Goal: Task Accomplishment & Management: Manage account settings

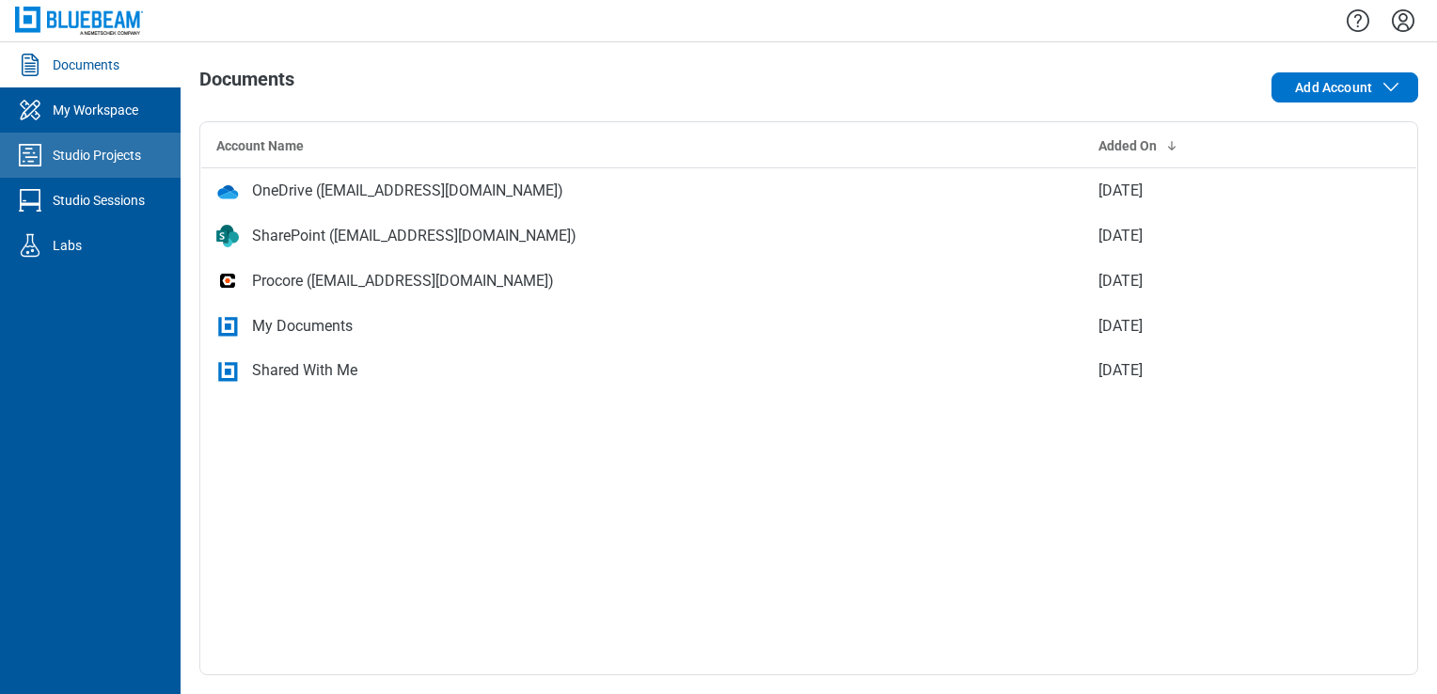
click at [139, 172] on link "Studio Projects" at bounding box center [90, 155] width 181 height 45
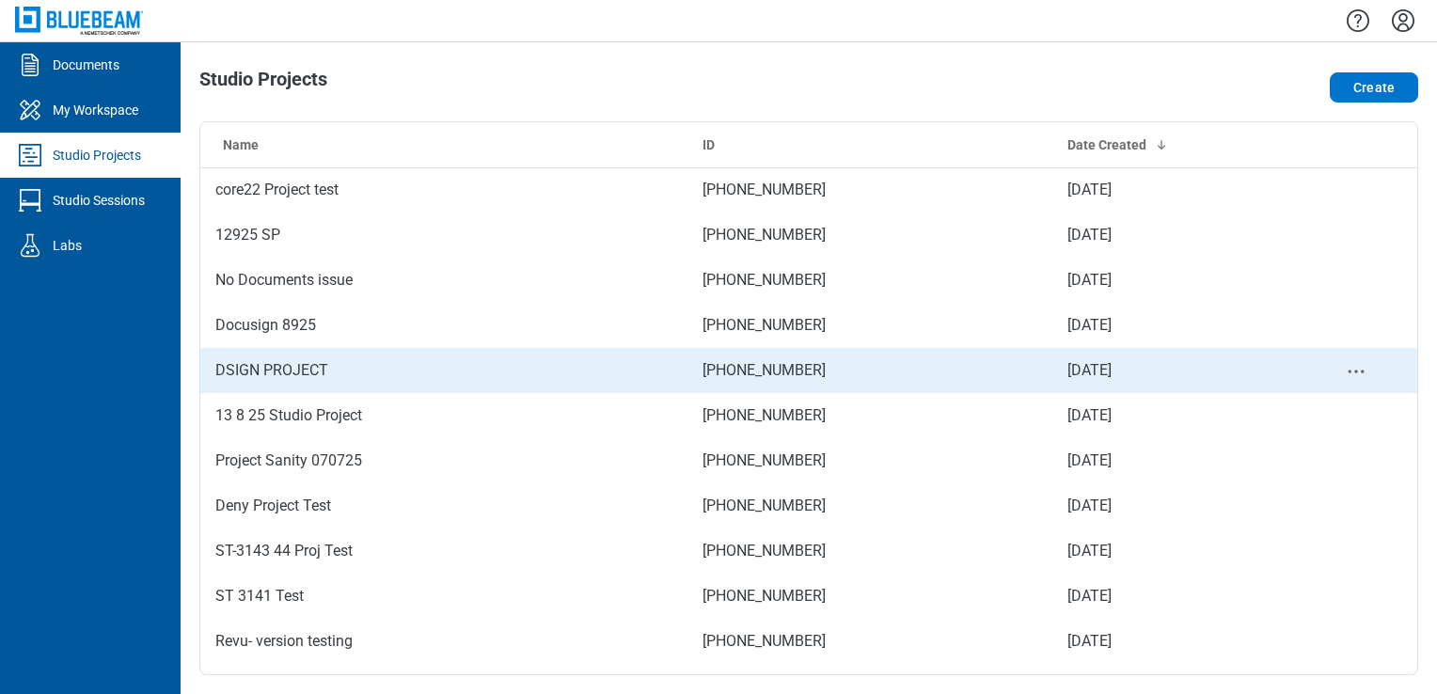
click at [276, 349] on td "DSIGN PROJECT" at bounding box center [443, 370] width 487 height 45
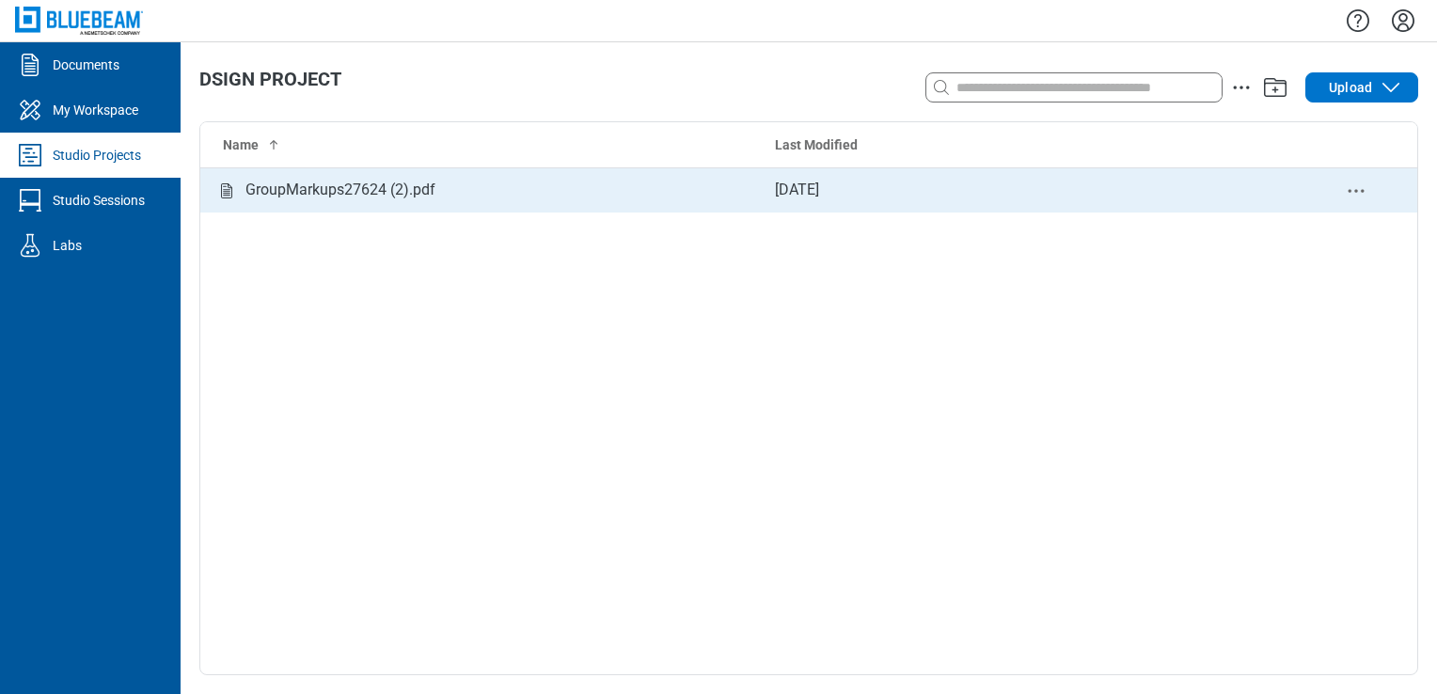
click at [842, 176] on td "Sep 4, 2025" at bounding box center [1027, 189] width 535 height 45
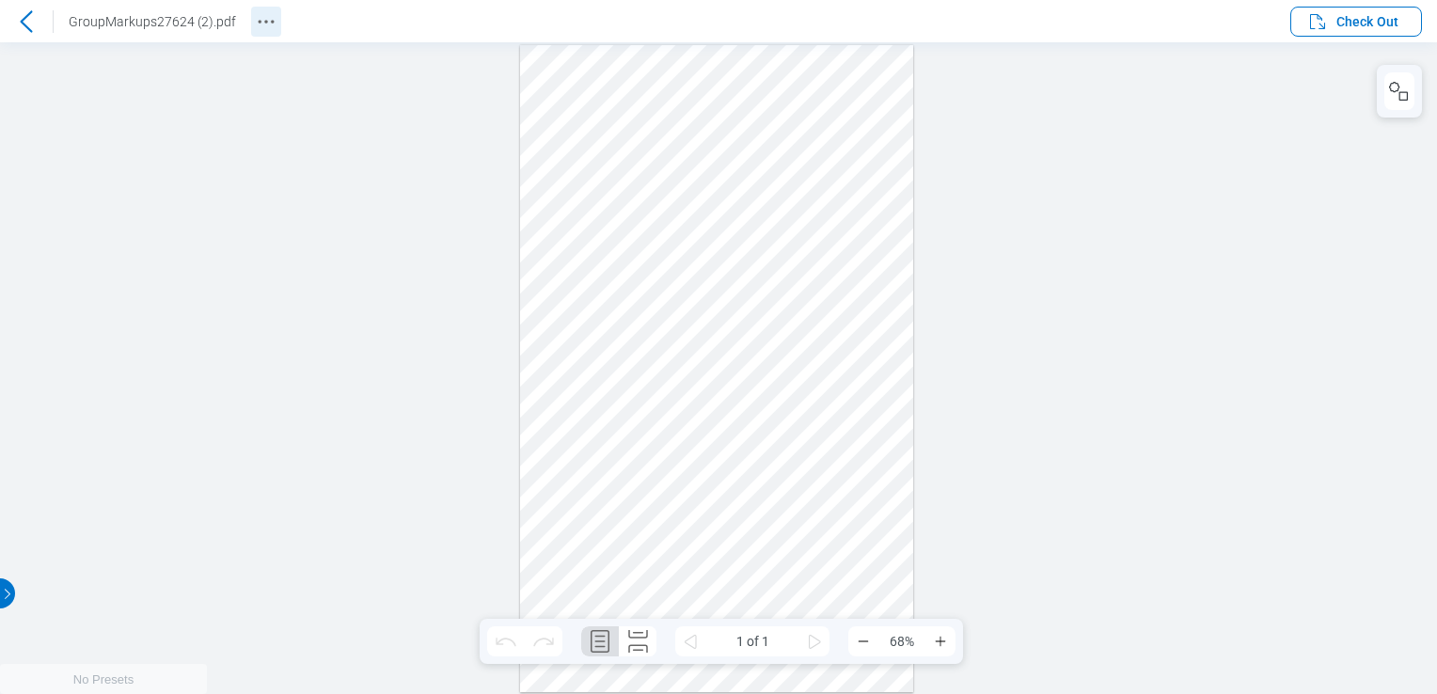
click at [256, 28] on icon "Revision History" at bounding box center [266, 21] width 23 height 23
click at [271, 21] on circle "Revision History" at bounding box center [272, 21] width 3 height 3
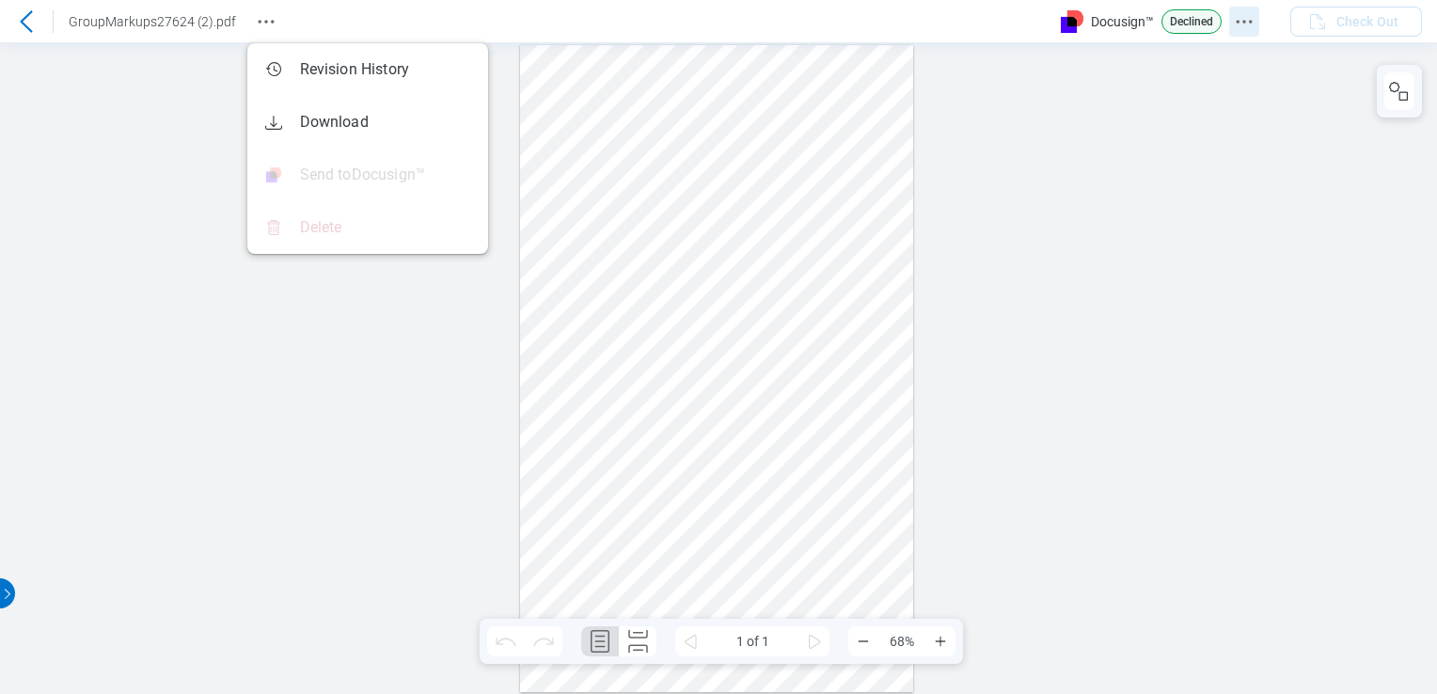
click at [1240, 13] on icon "Docusign Menu" at bounding box center [1243, 21] width 23 height 23
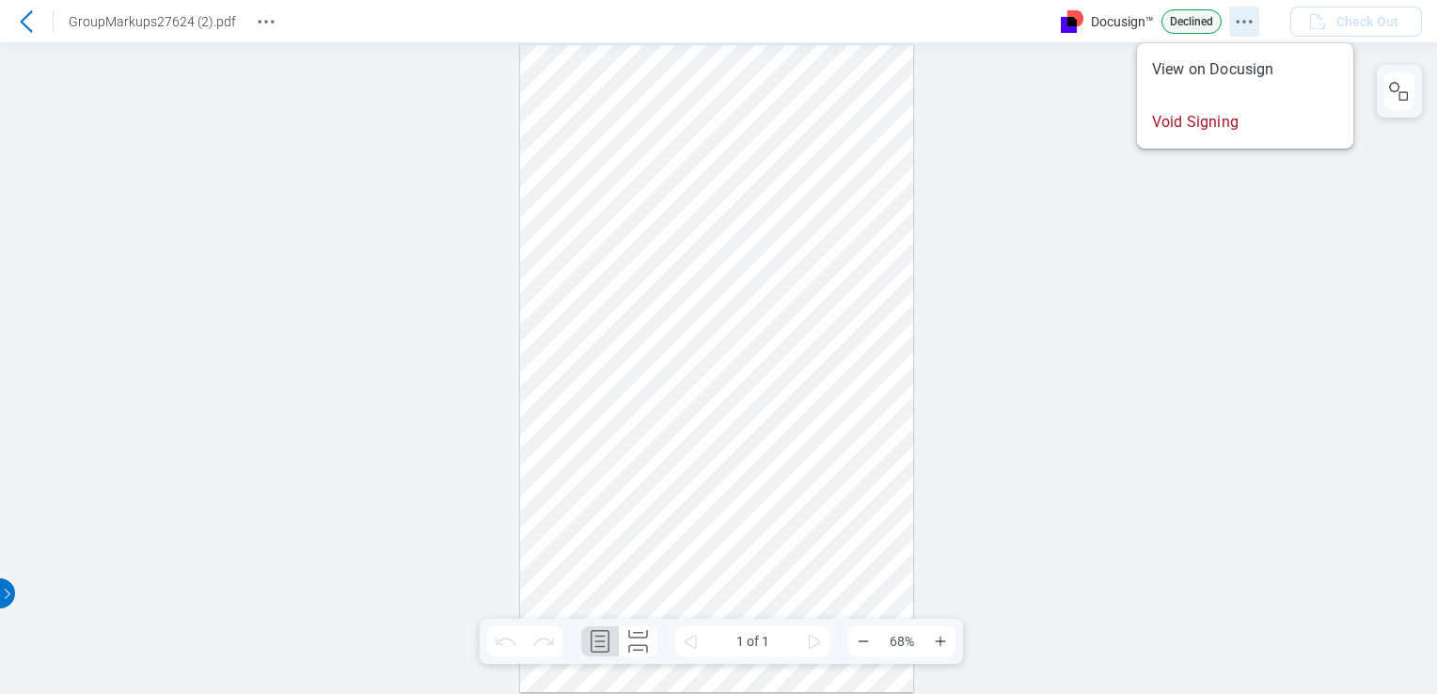
click at [1242, 19] on icon "Docusign Menu" at bounding box center [1243, 21] width 23 height 23
click at [1320, 329] on div at bounding box center [718, 368] width 1437 height 652
click at [251, 20] on button "Revision History" at bounding box center [266, 22] width 30 height 30
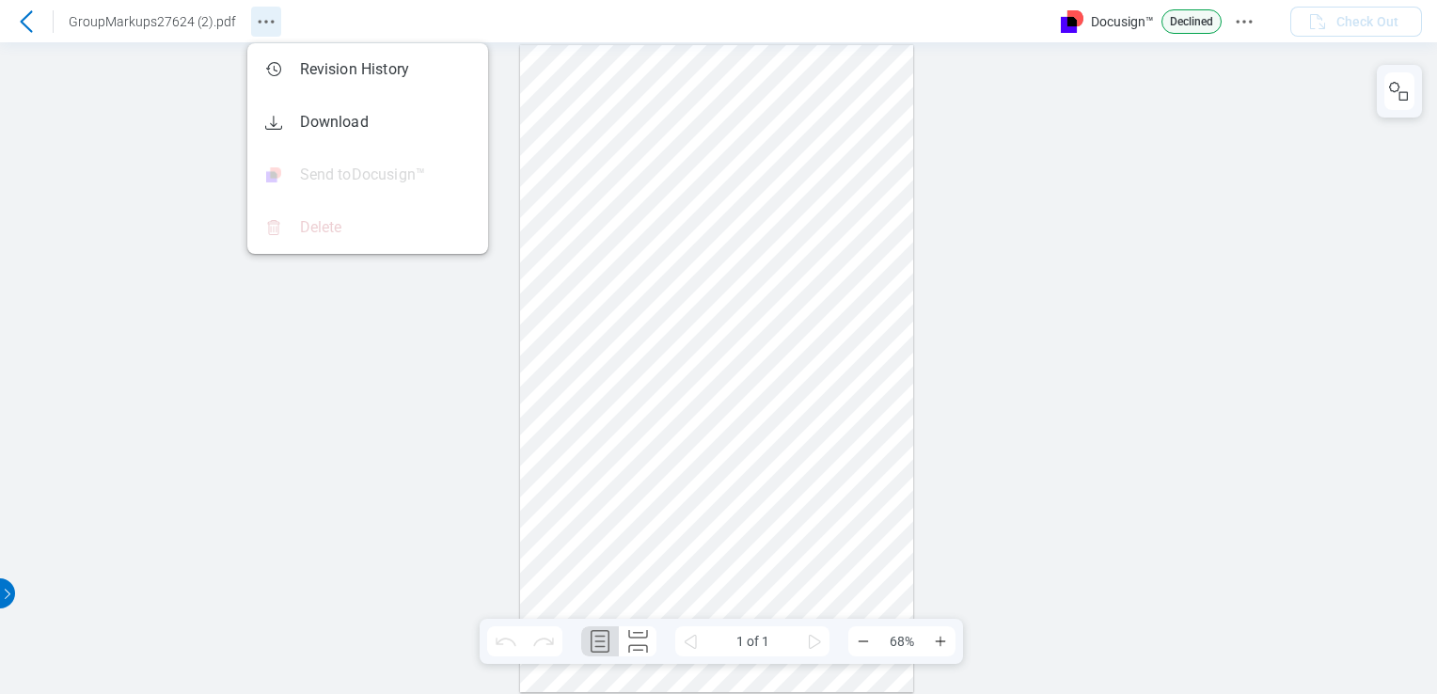
click at [255, 25] on icon "Revision History" at bounding box center [266, 21] width 23 height 23
click at [1242, 20] on icon "Docusign Menu" at bounding box center [1243, 21] width 23 height 23
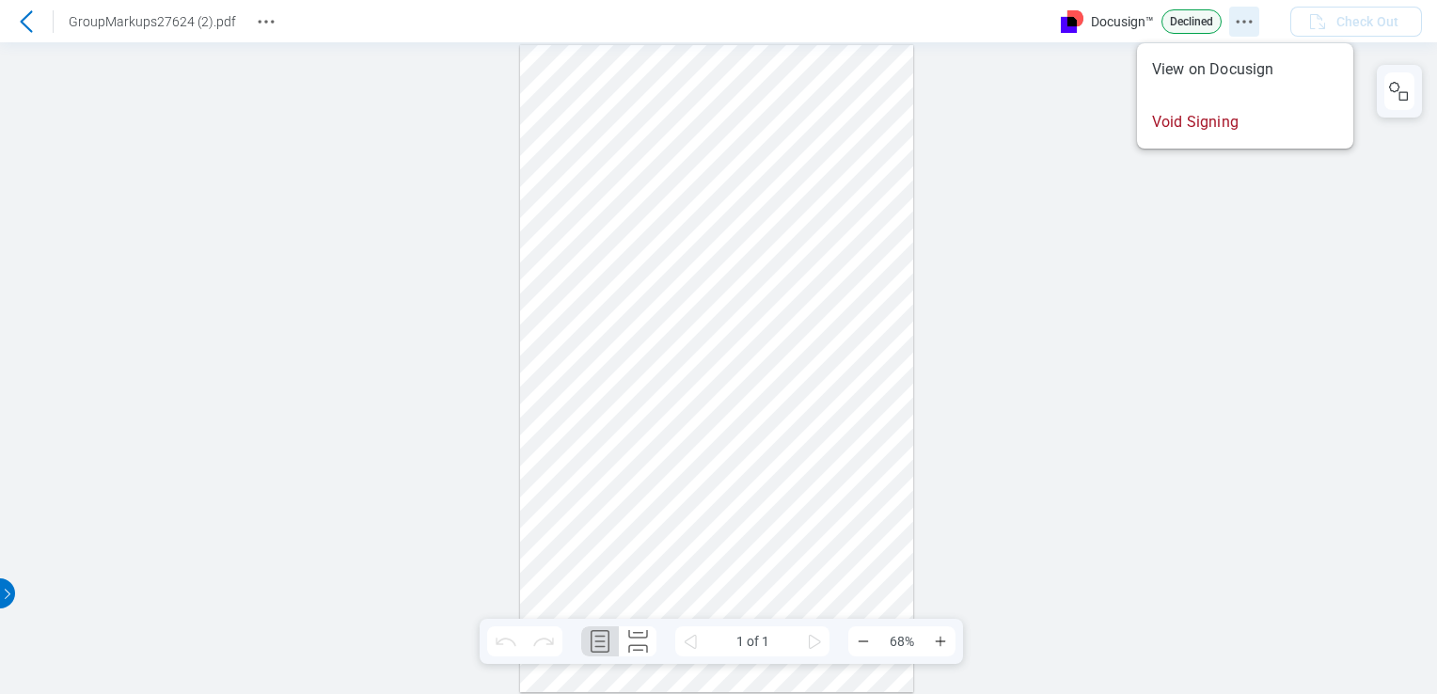
click at [1245, 24] on icon "Docusign Menu" at bounding box center [1243, 21] width 23 height 23
click at [997, 130] on div at bounding box center [718, 368] width 1437 height 652
click at [23, 26] on icon at bounding box center [26, 21] width 23 height 23
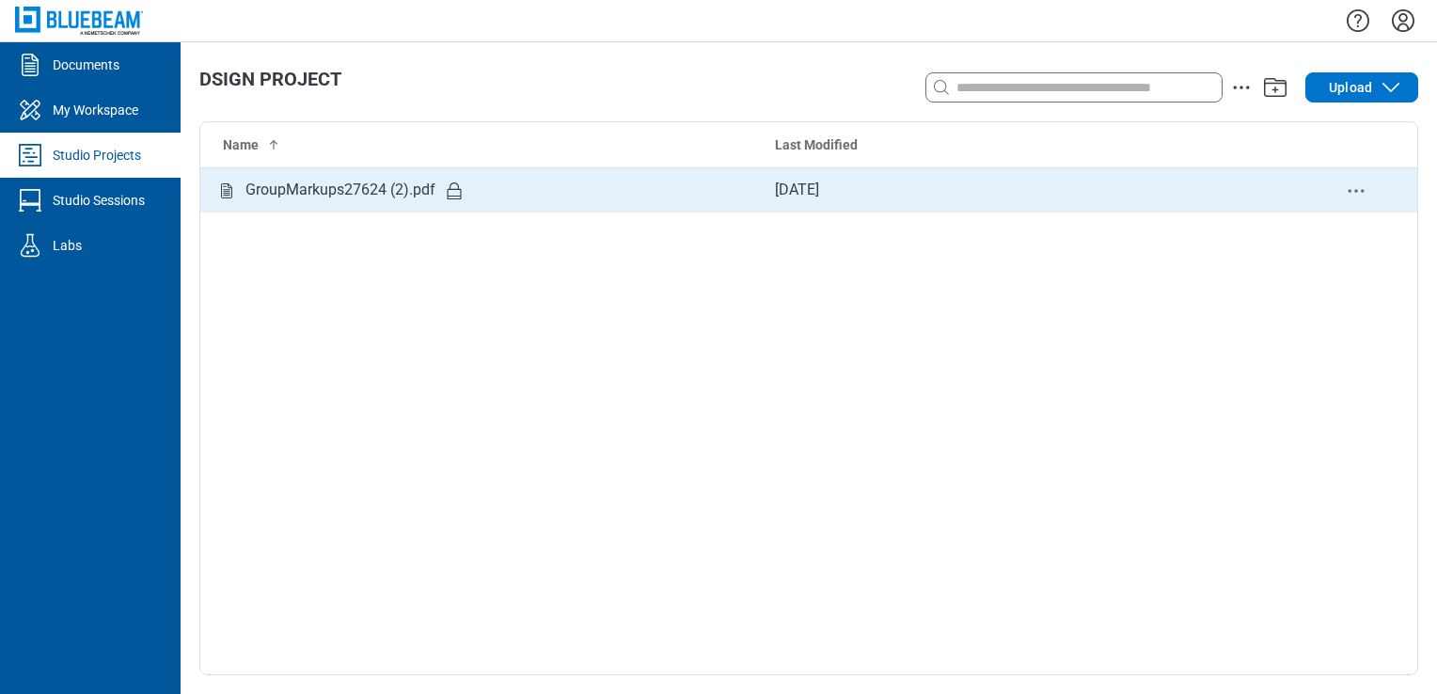
click at [811, 197] on td "Sep 4, 2025" at bounding box center [1027, 189] width 535 height 45
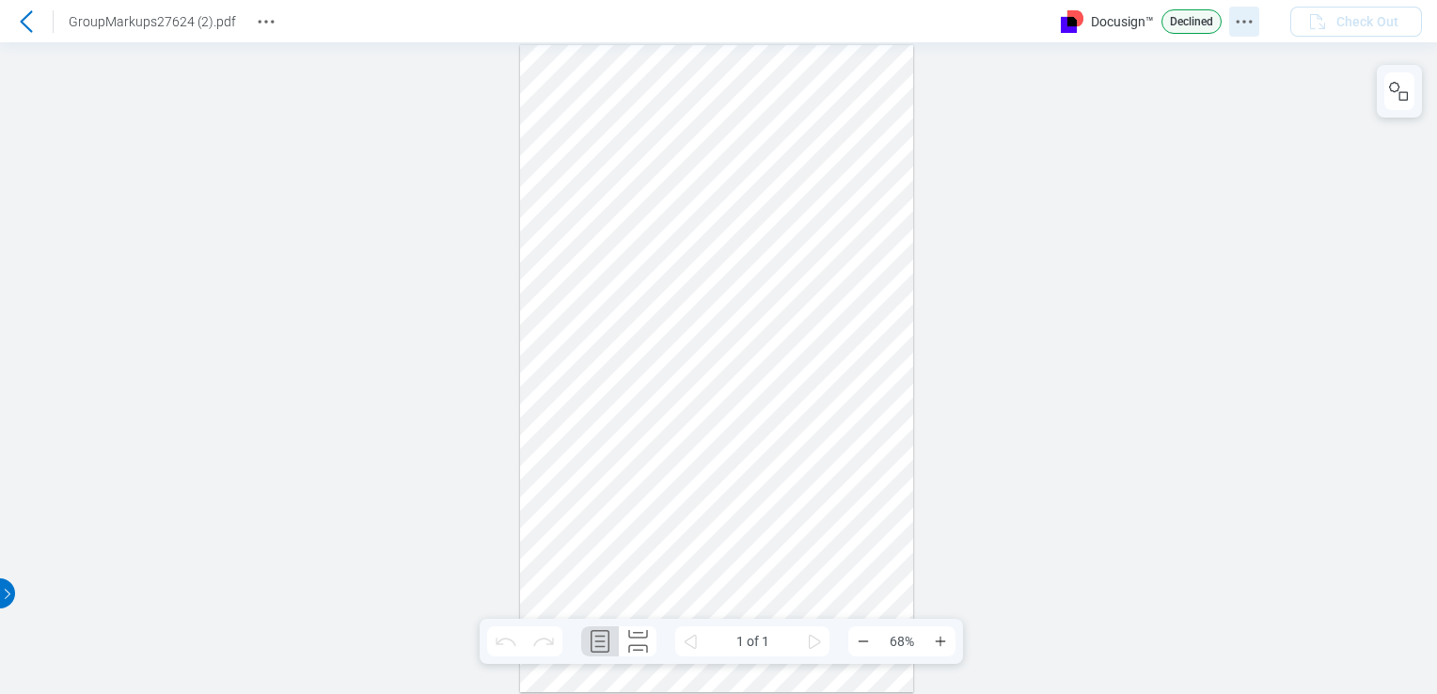
click at [1248, 29] on icon "Docusign Menu" at bounding box center [1243, 21] width 23 height 23
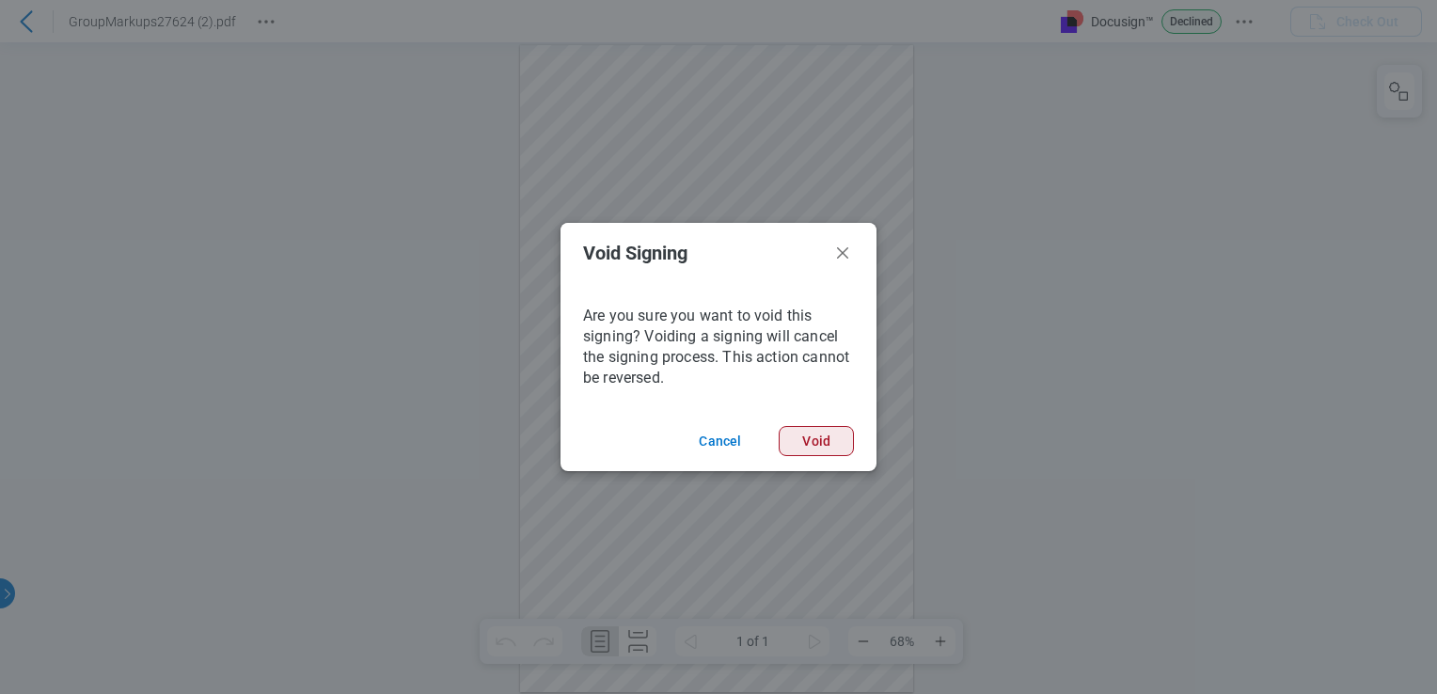
click at [837, 451] on button "Void" at bounding box center [815, 441] width 75 height 30
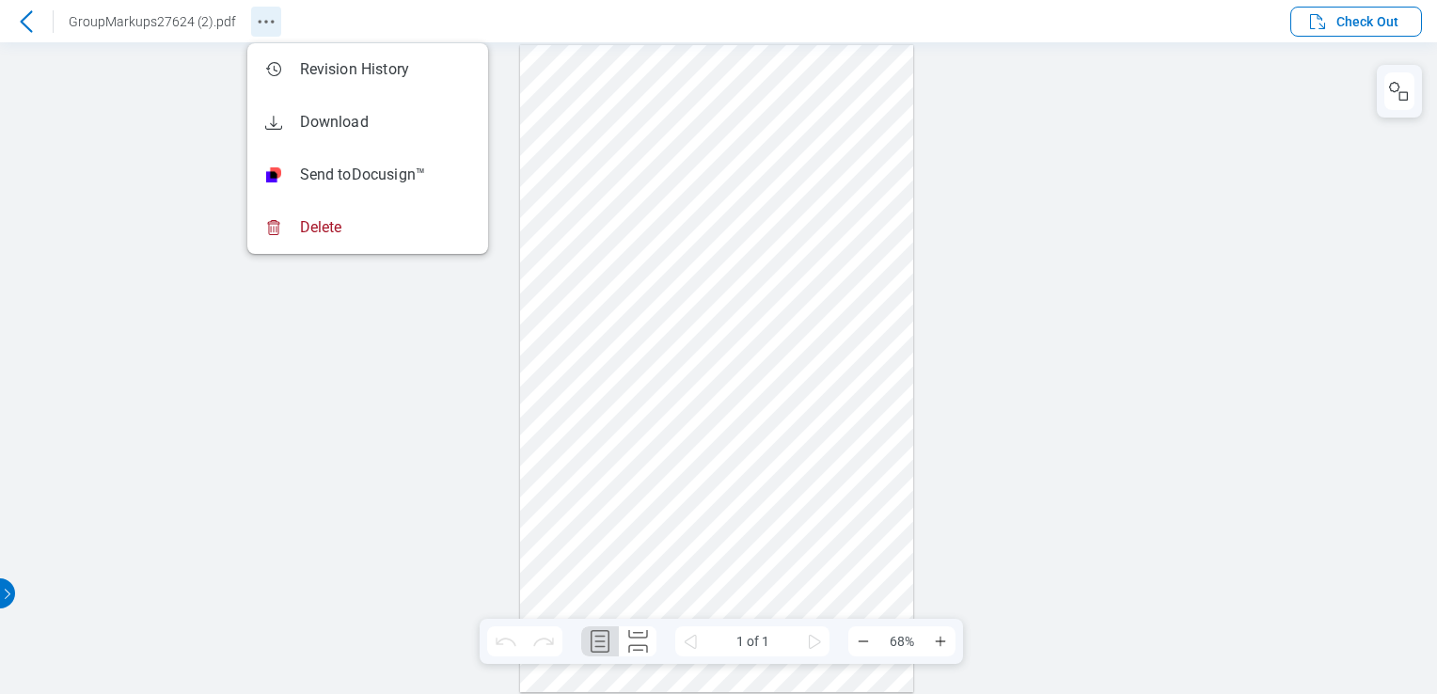
click at [266, 35] on button "Revision History" at bounding box center [266, 22] width 30 height 30
click at [165, 212] on div at bounding box center [718, 368] width 1437 height 652
click at [1237, 203] on div at bounding box center [718, 368] width 1437 height 652
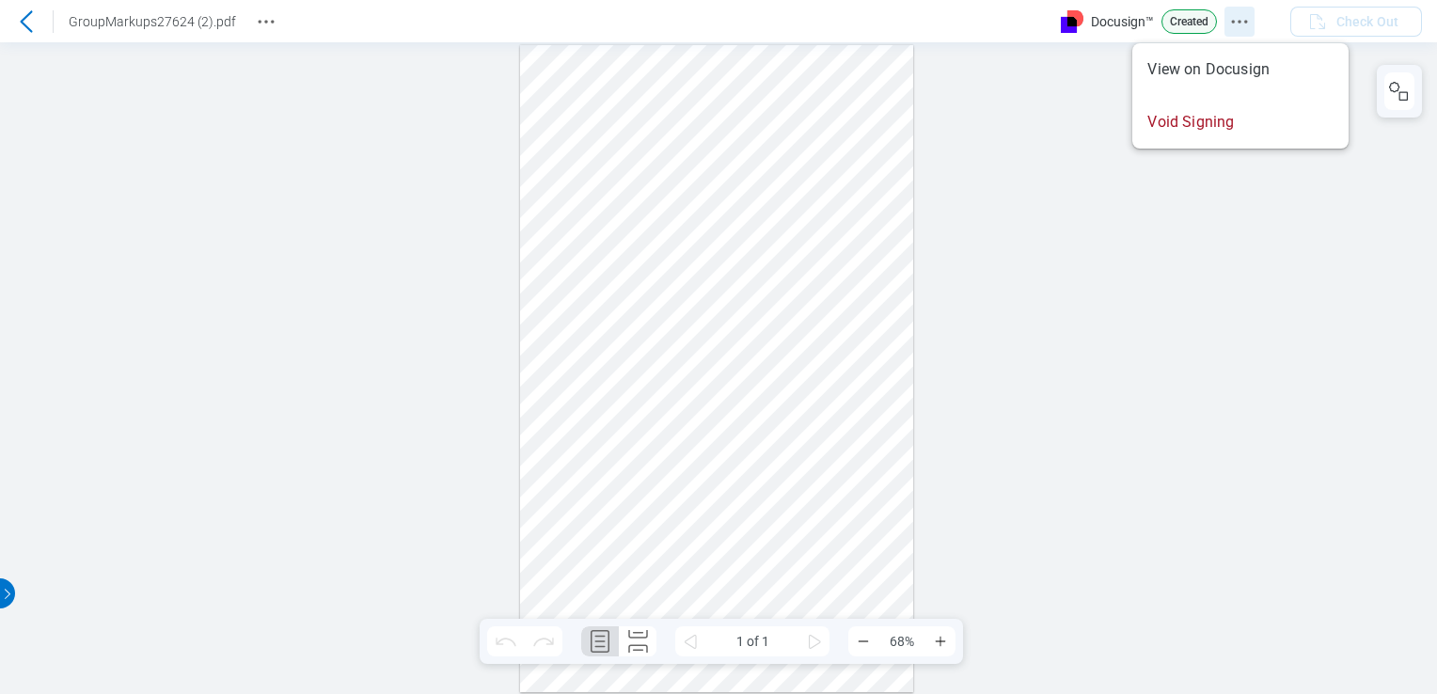
click at [1240, 20] on circle "Docusign Menu" at bounding box center [1238, 21] width 3 height 3
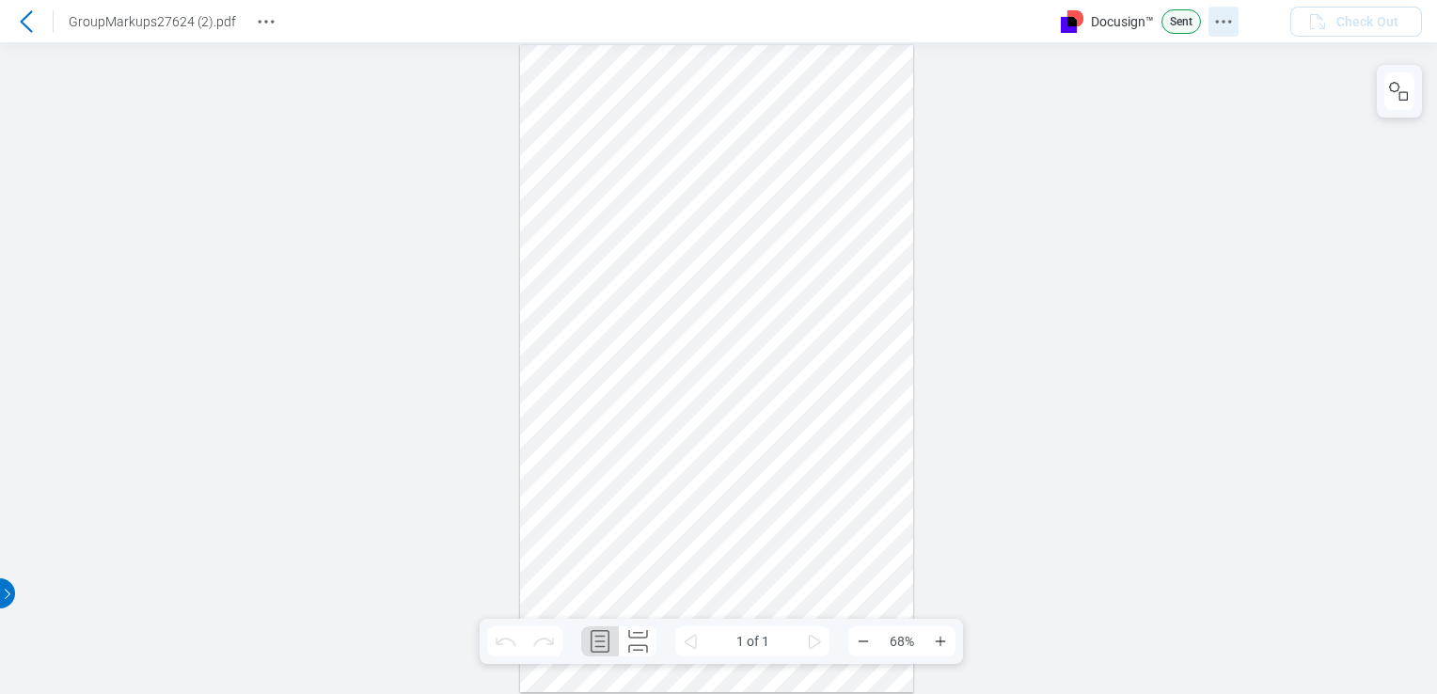
click at [1222, 25] on icon "Docusign Menu" at bounding box center [1223, 21] width 23 height 23
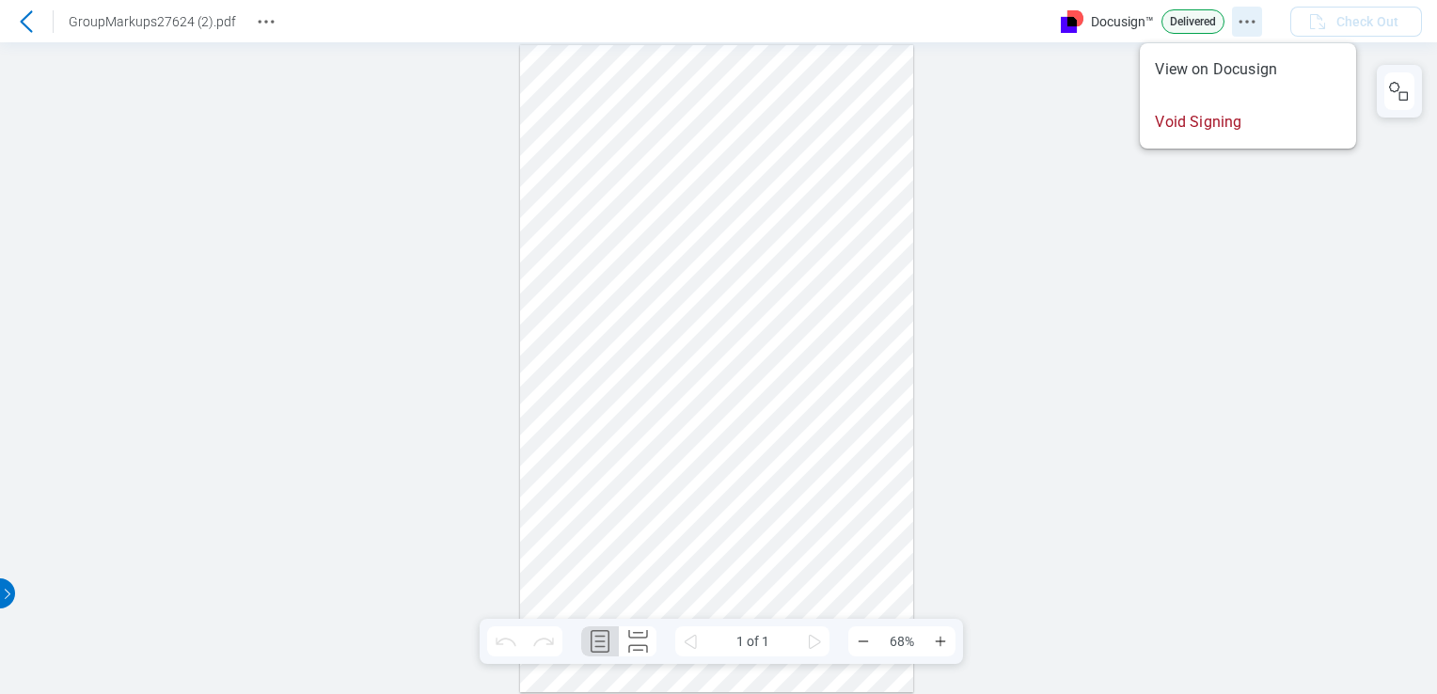
click at [1241, 24] on icon "Docusign Menu" at bounding box center [1246, 21] width 23 height 23
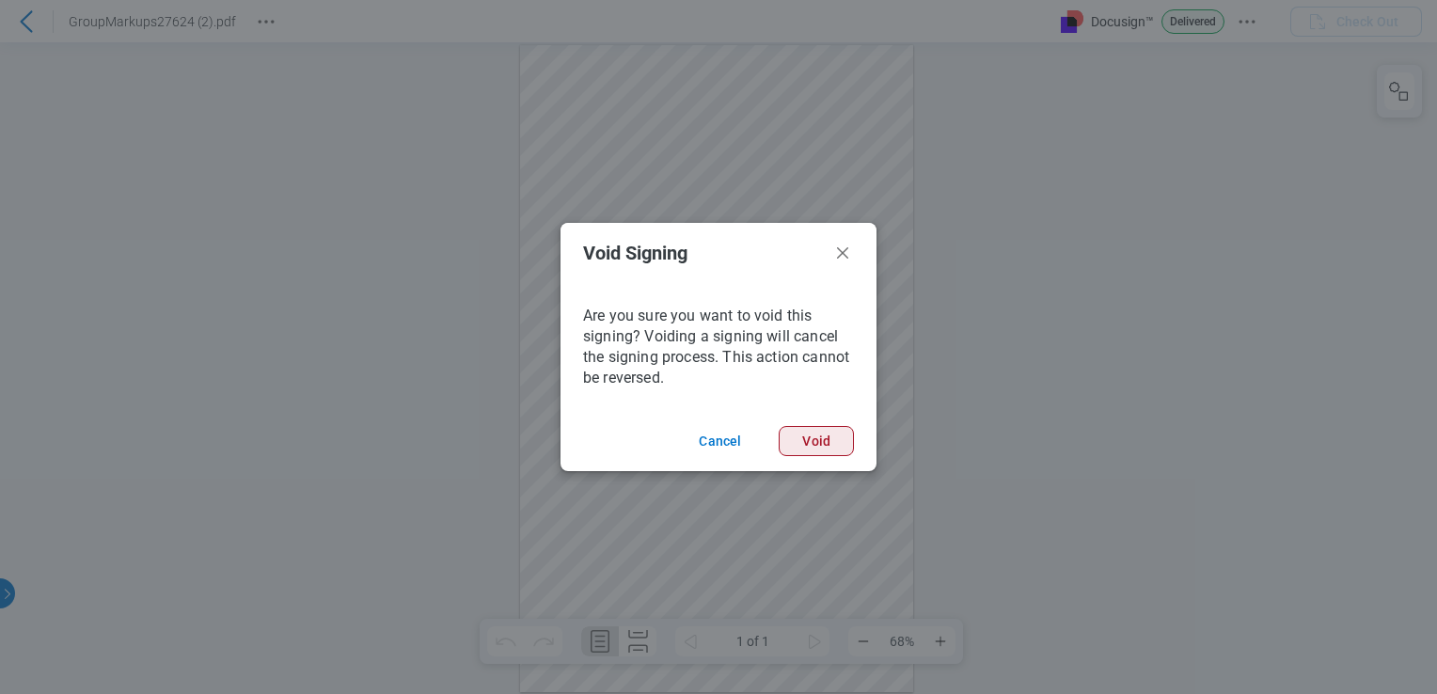
click at [821, 434] on button "Void" at bounding box center [815, 441] width 75 height 30
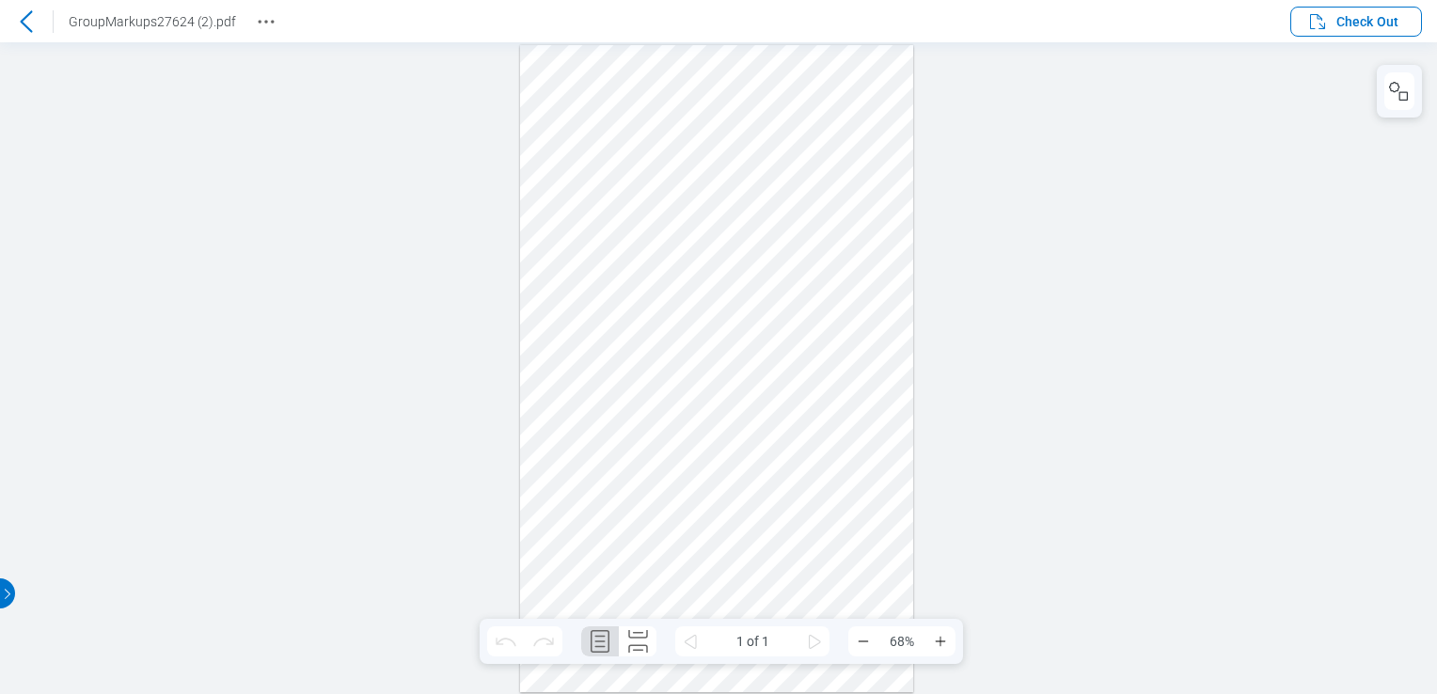
click at [21, 17] on icon at bounding box center [26, 21] width 23 height 23
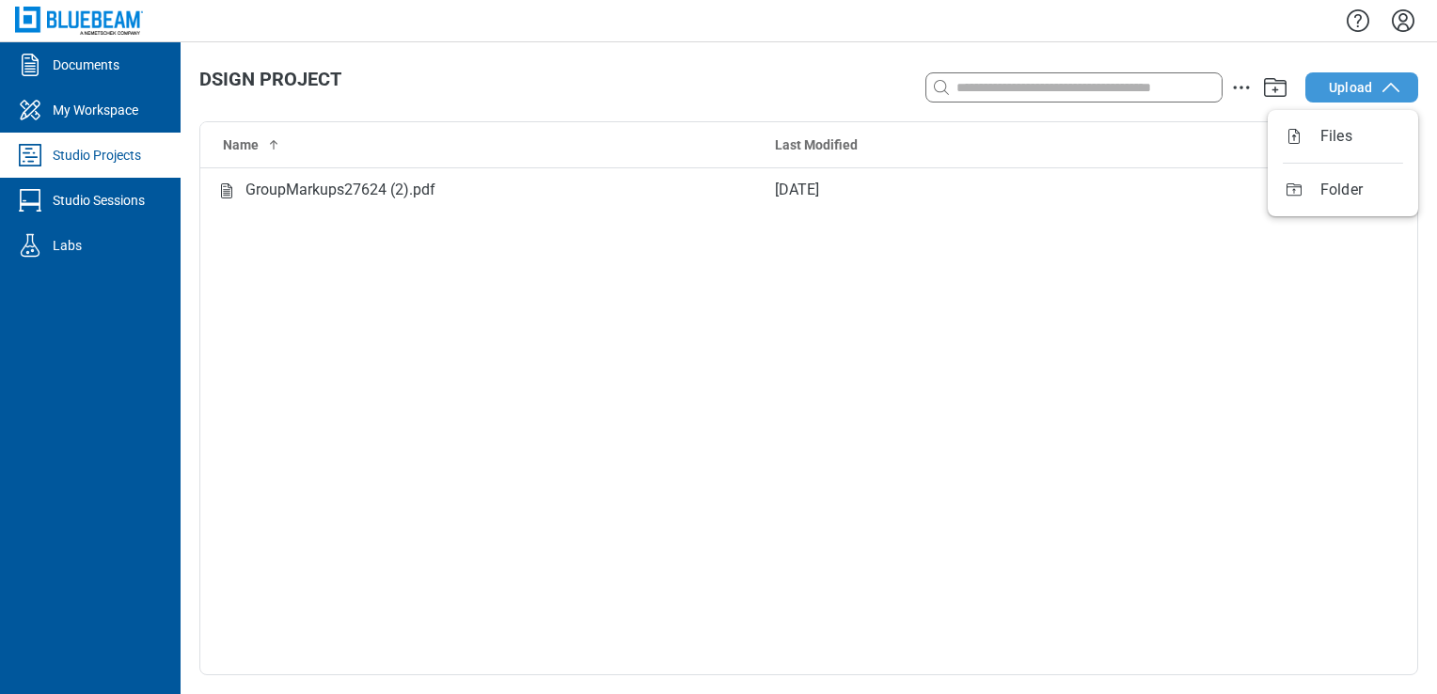
click at [1356, 99] on button "Upload" at bounding box center [1361, 87] width 113 height 30
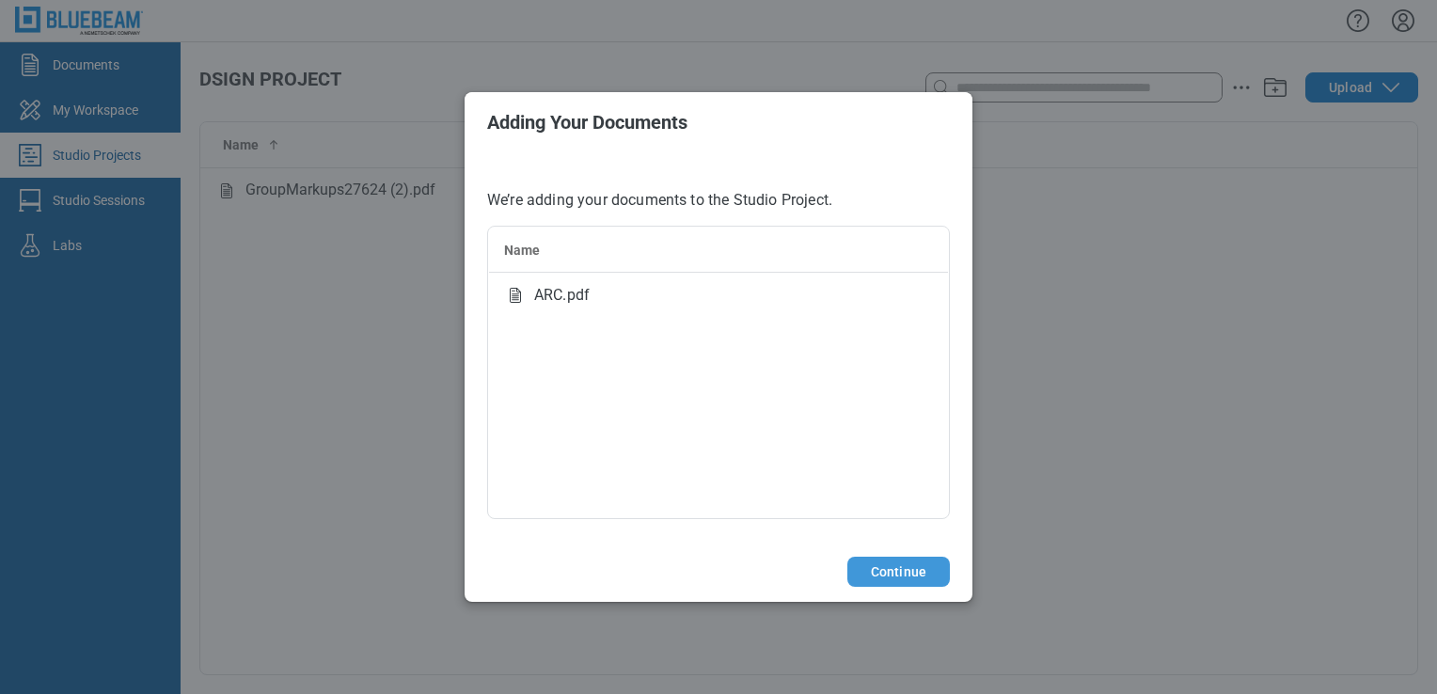
click at [891, 565] on button "Continue" at bounding box center [898, 572] width 102 height 30
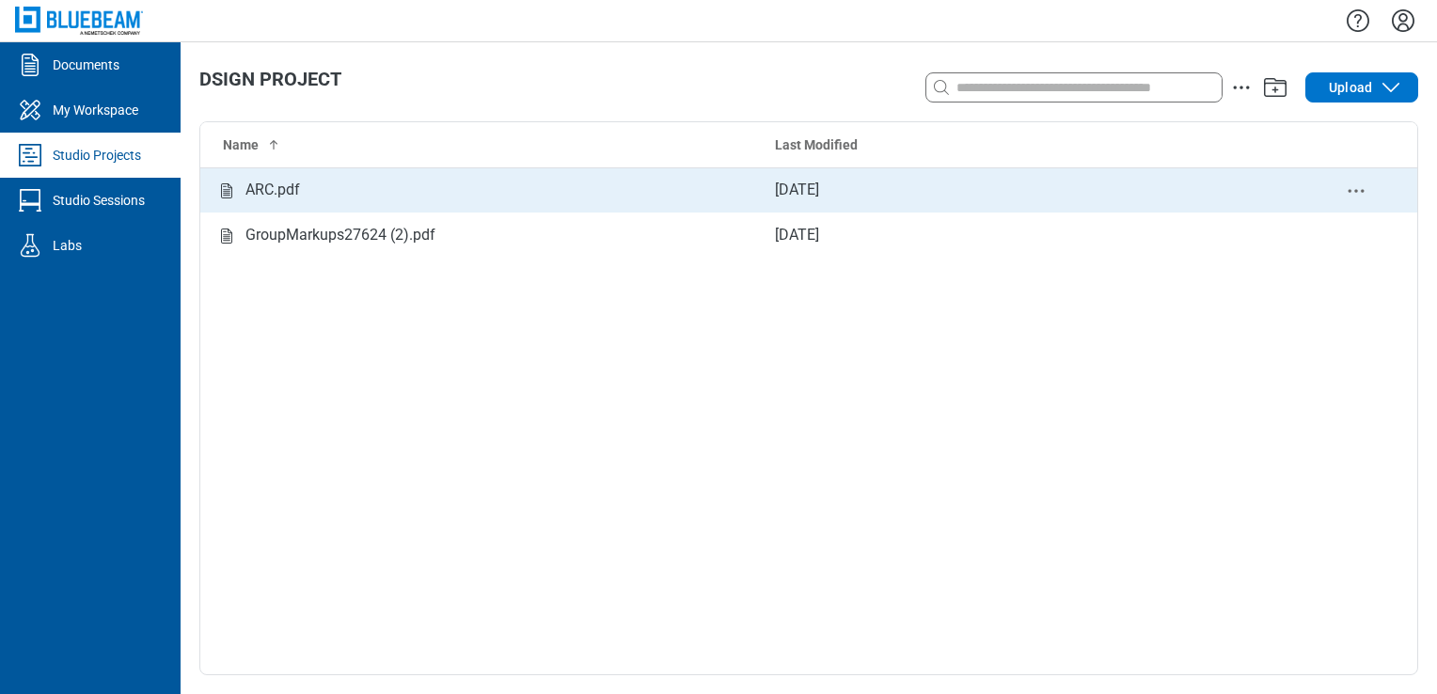
click at [510, 176] on td "ARC.pdf" at bounding box center [479, 189] width 559 height 45
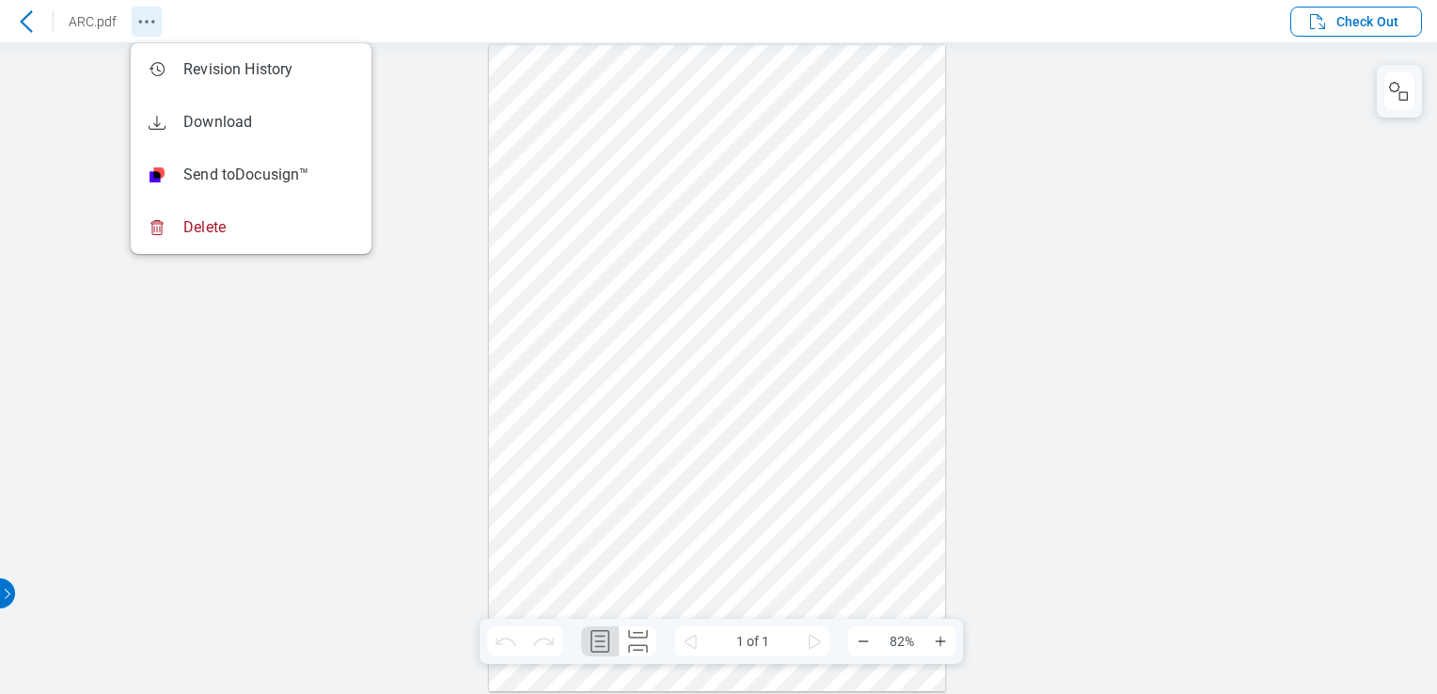
click at [142, 24] on icon "Revision History" at bounding box center [146, 21] width 23 height 23
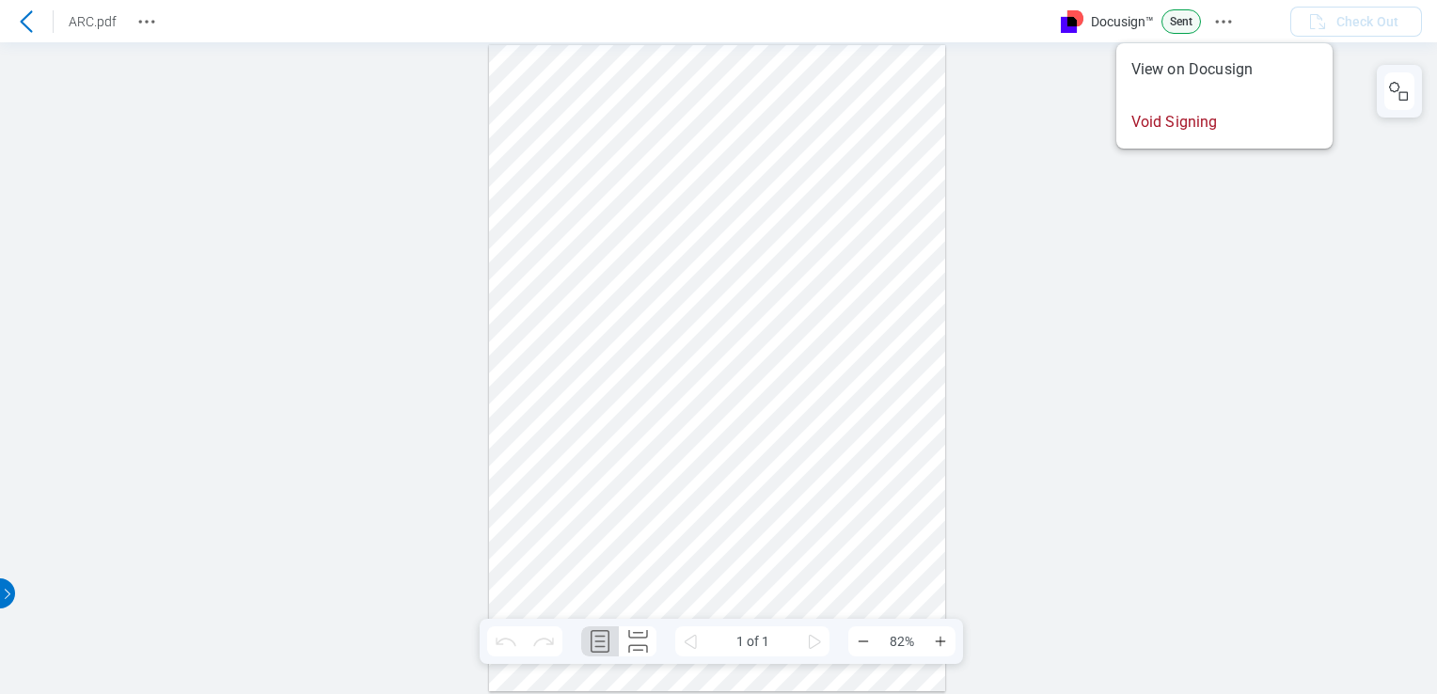
click at [1228, 13] on icon "Docusign Menu" at bounding box center [1223, 21] width 23 height 23
click at [1245, 20] on icon "Docusign Menu" at bounding box center [1246, 21] width 23 height 23
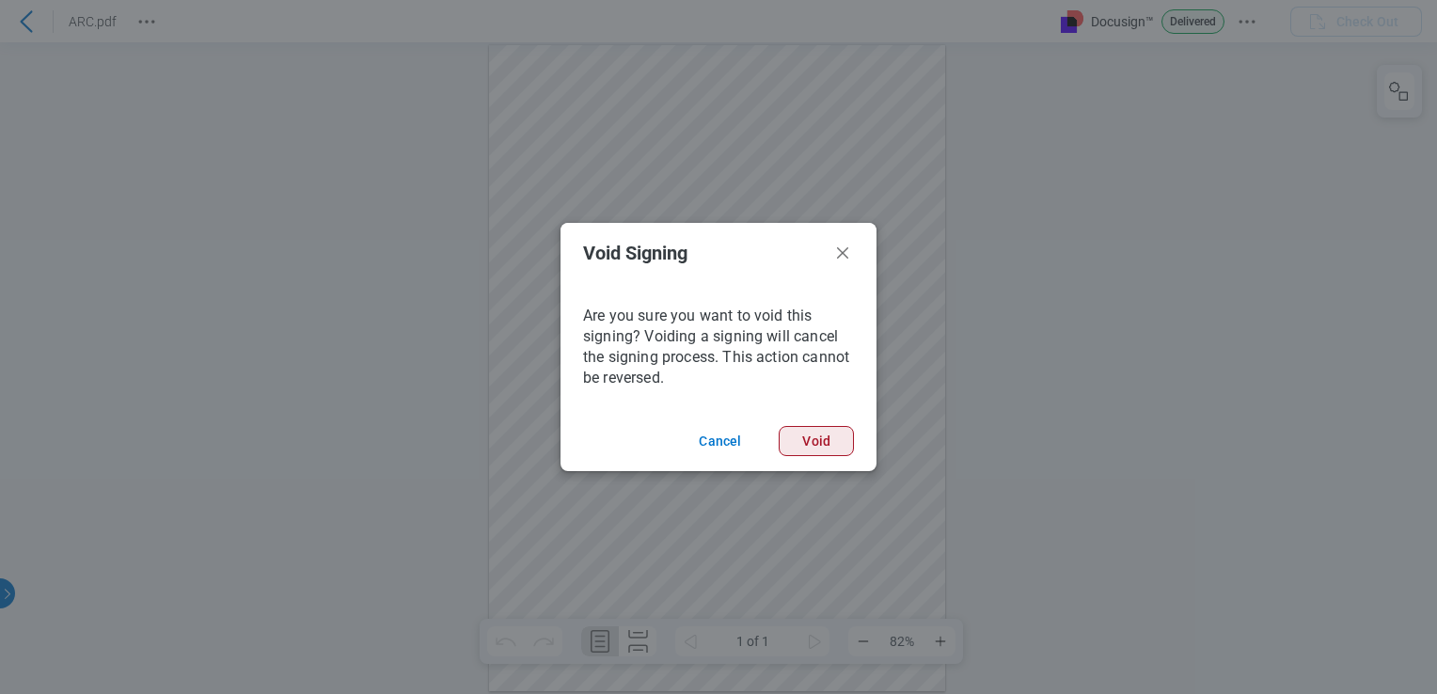
click at [824, 442] on button "Void" at bounding box center [815, 441] width 75 height 30
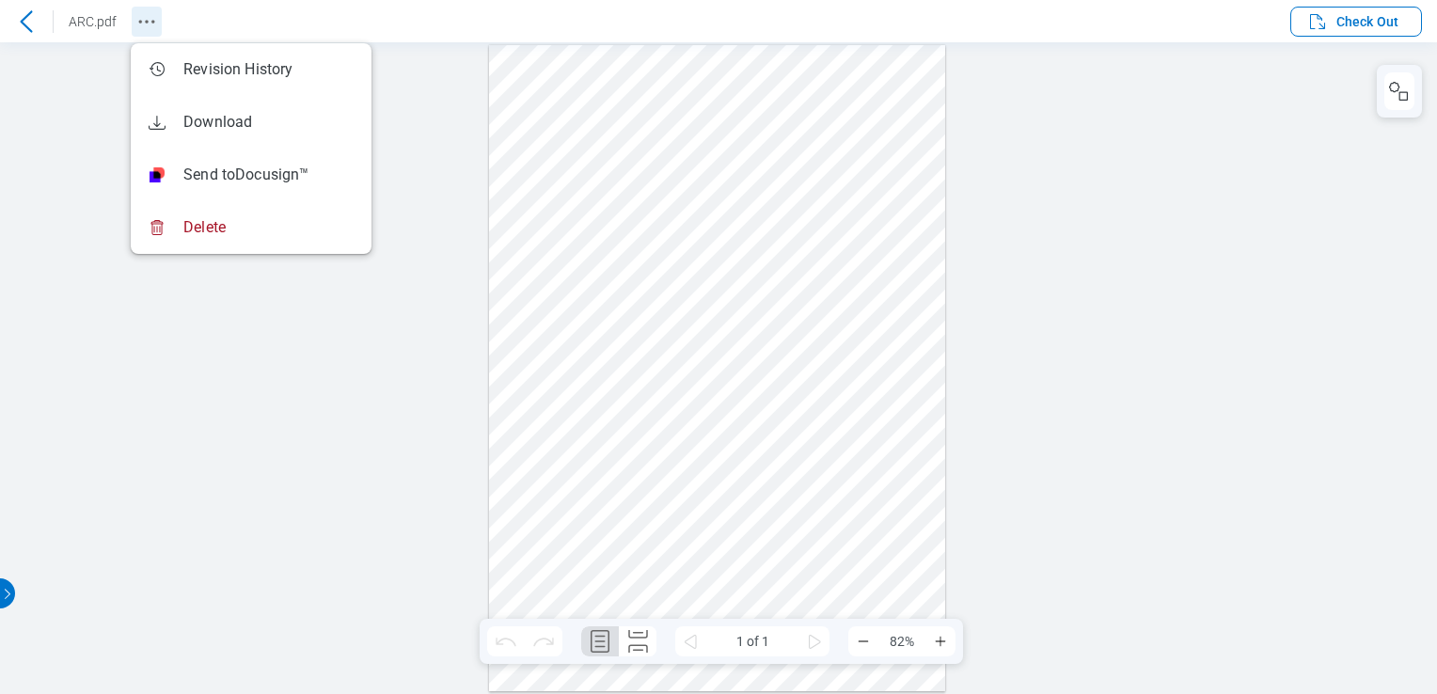
click at [145, 13] on icon "Revision History" at bounding box center [146, 21] width 23 height 23
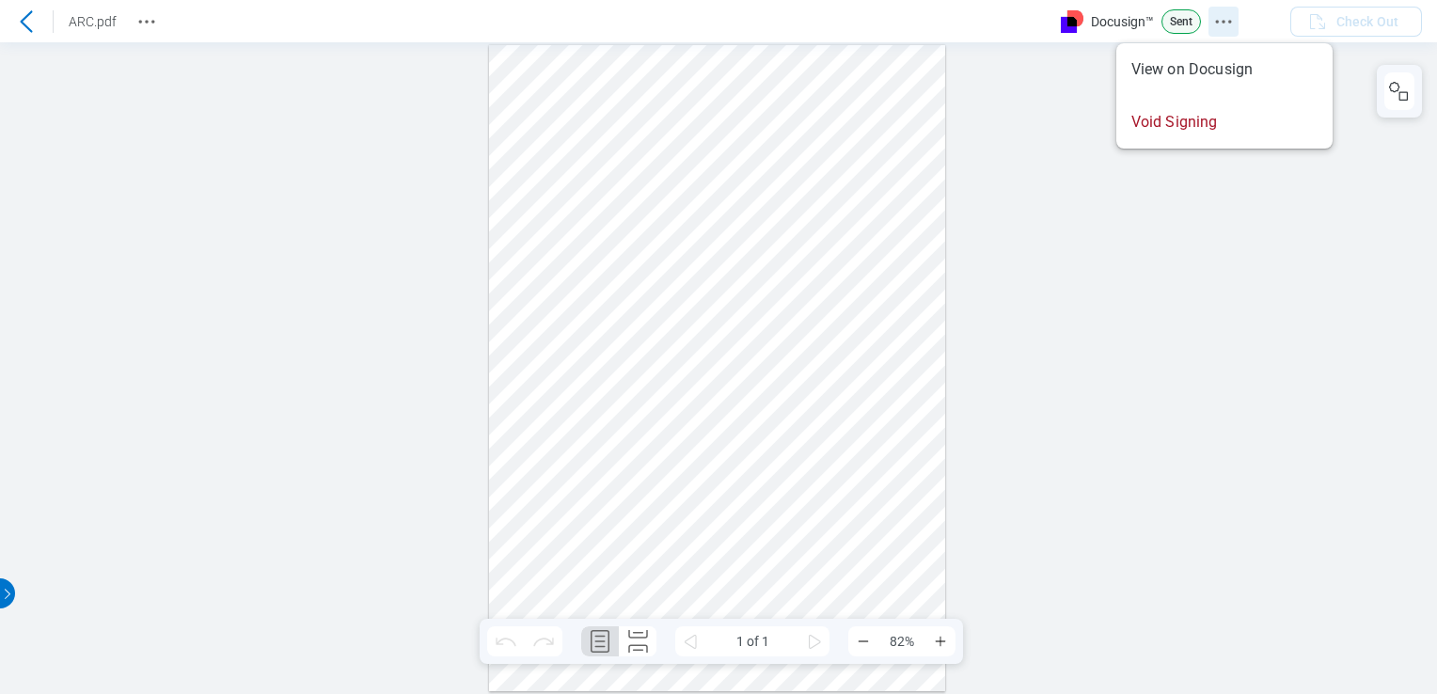
click at [1208, 15] on button "Docusign Menu" at bounding box center [1223, 22] width 30 height 30
click at [1225, 23] on icon "Docusign Menu" at bounding box center [1223, 21] width 23 height 23
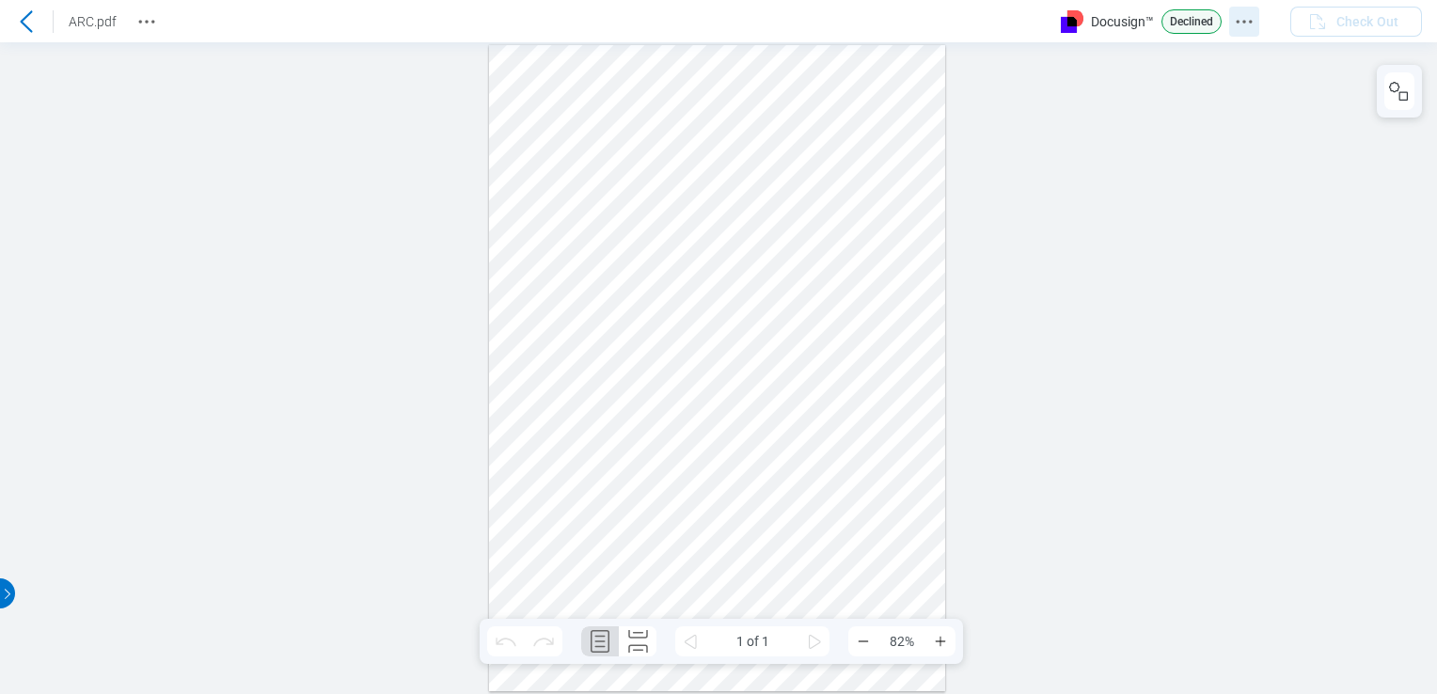
click at [1237, 24] on icon "Docusign Menu" at bounding box center [1243, 21] width 23 height 23
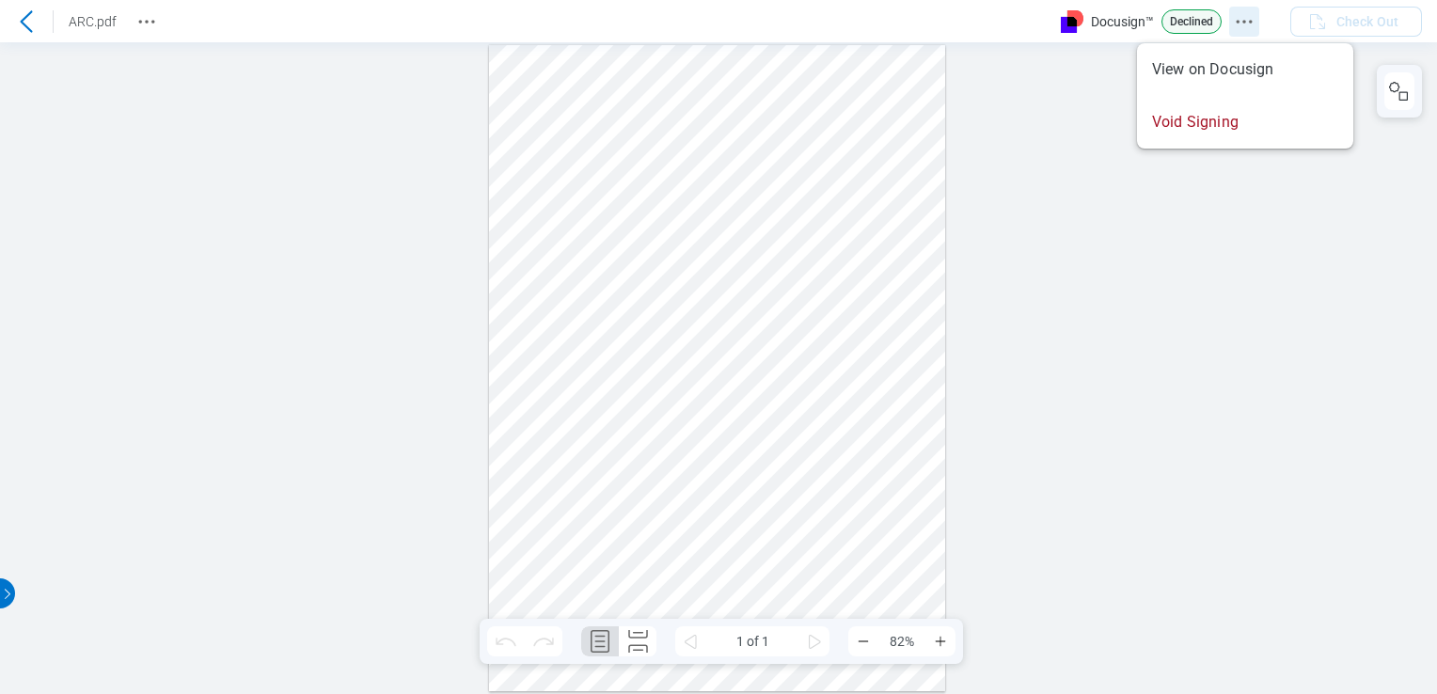
click at [1243, 20] on icon "Docusign Menu" at bounding box center [1243, 21] width 23 height 23
click at [1233, 10] on icon "Docusign Menu" at bounding box center [1243, 21] width 23 height 23
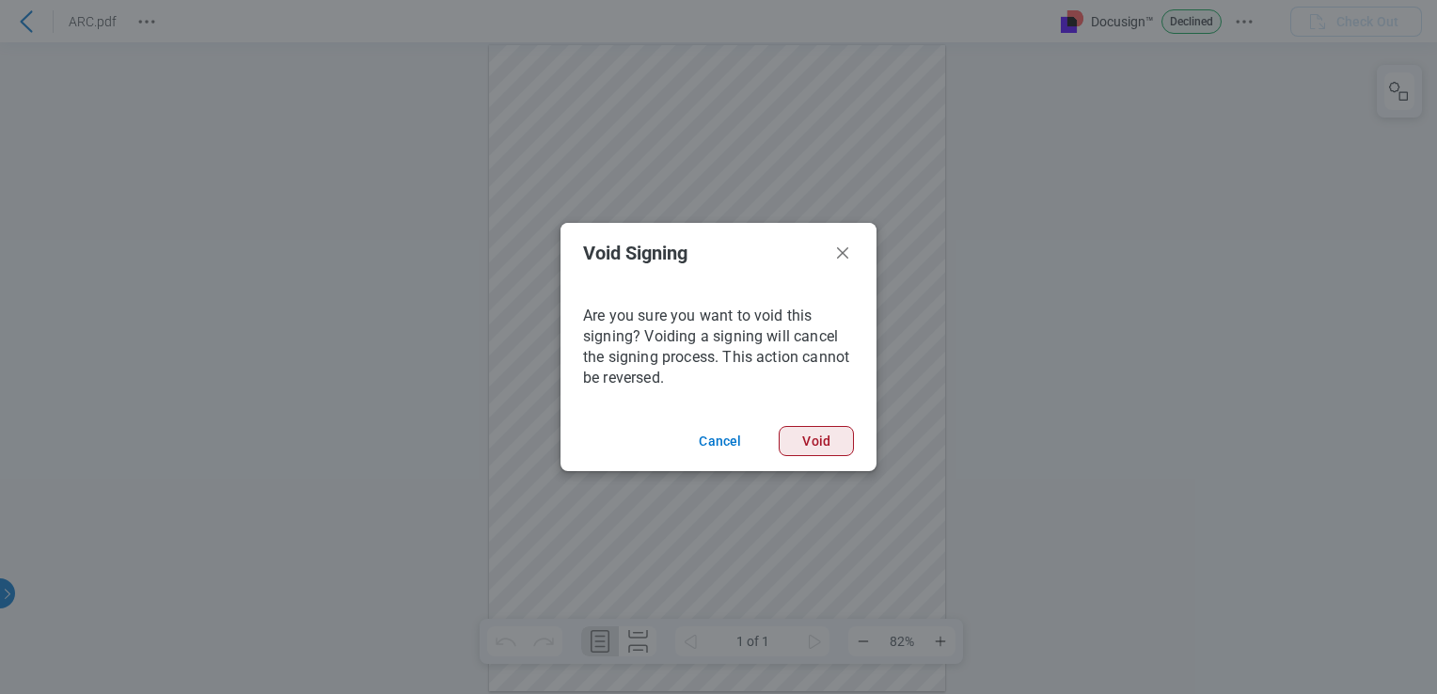
click at [808, 442] on button "Void" at bounding box center [815, 441] width 75 height 30
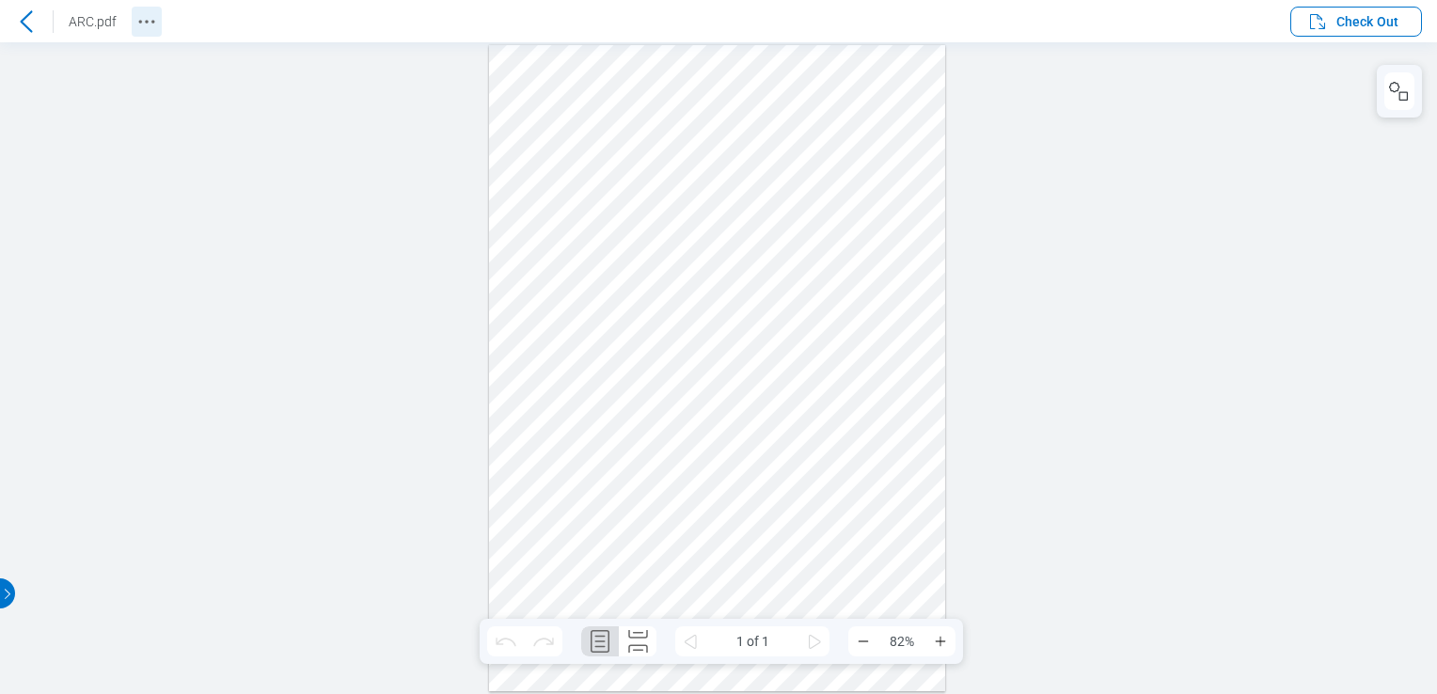
click at [141, 28] on icon "Revision History" at bounding box center [146, 21] width 23 height 23
click at [1217, 17] on p "Created" at bounding box center [1188, 21] width 55 height 24
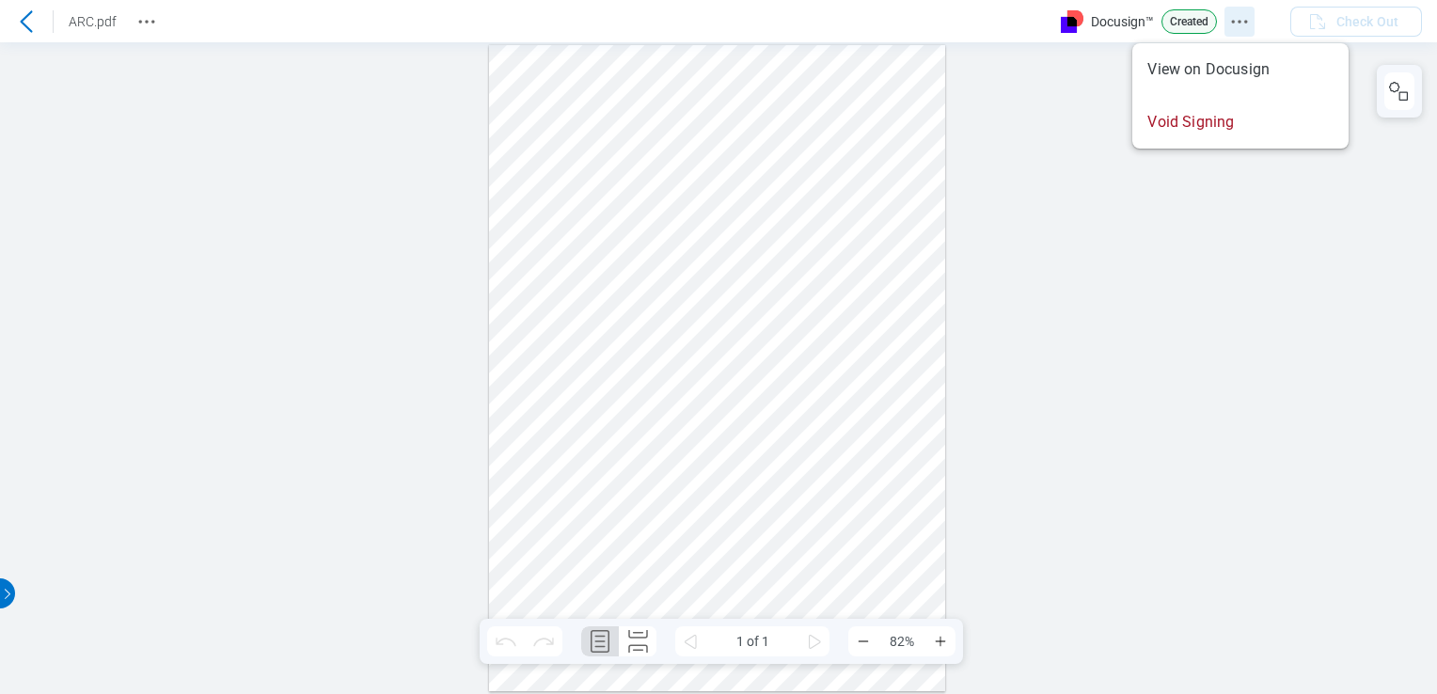
click at [1230, 18] on icon "Docusign Menu" at bounding box center [1239, 21] width 23 height 23
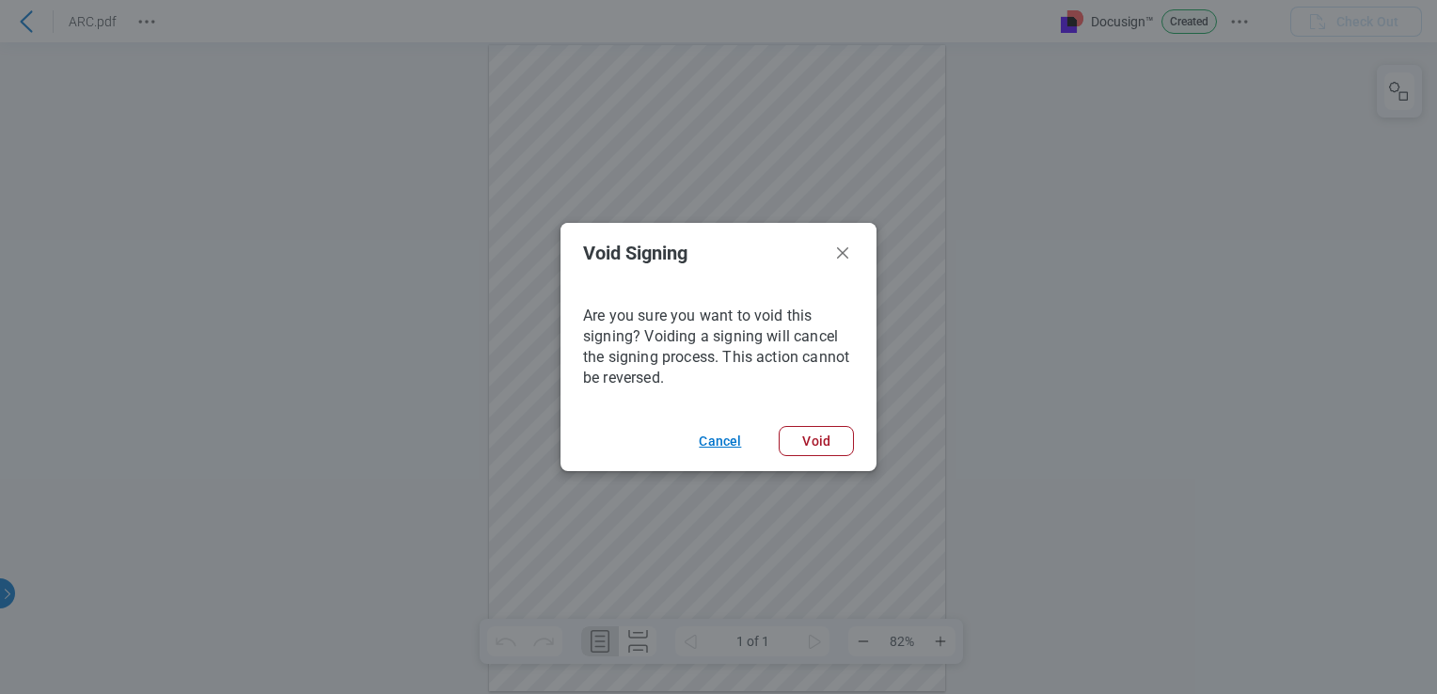
click at [741, 443] on button "Cancel" at bounding box center [719, 441] width 87 height 30
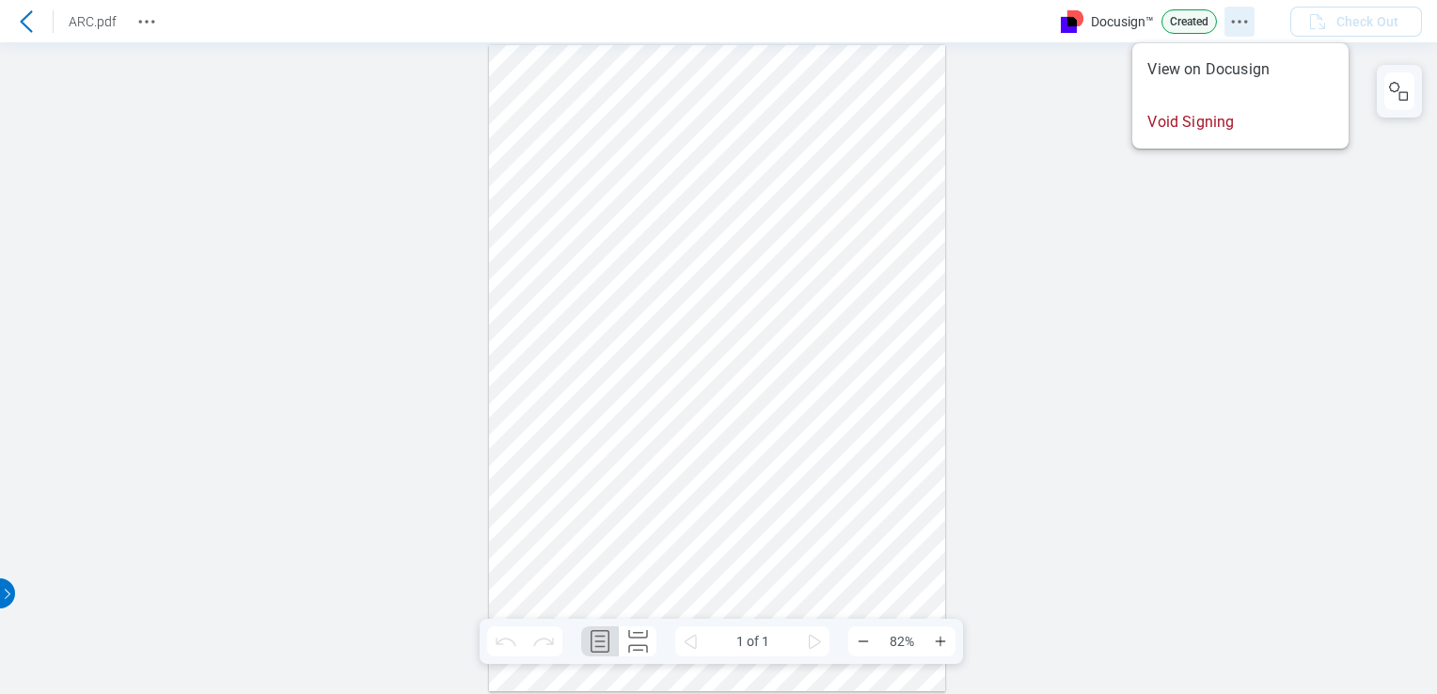
click at [1248, 24] on icon "Docusign Menu" at bounding box center [1239, 21] width 23 height 23
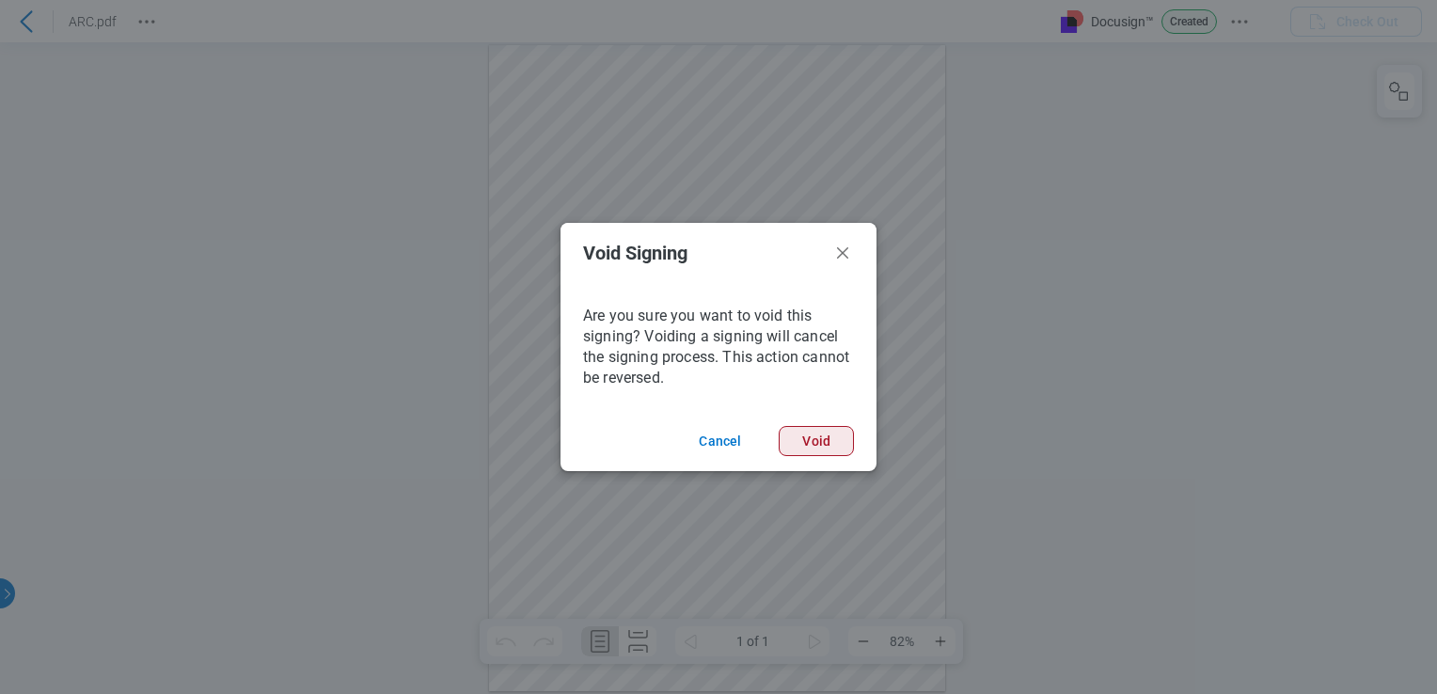
click at [824, 443] on button "Void" at bounding box center [815, 441] width 75 height 30
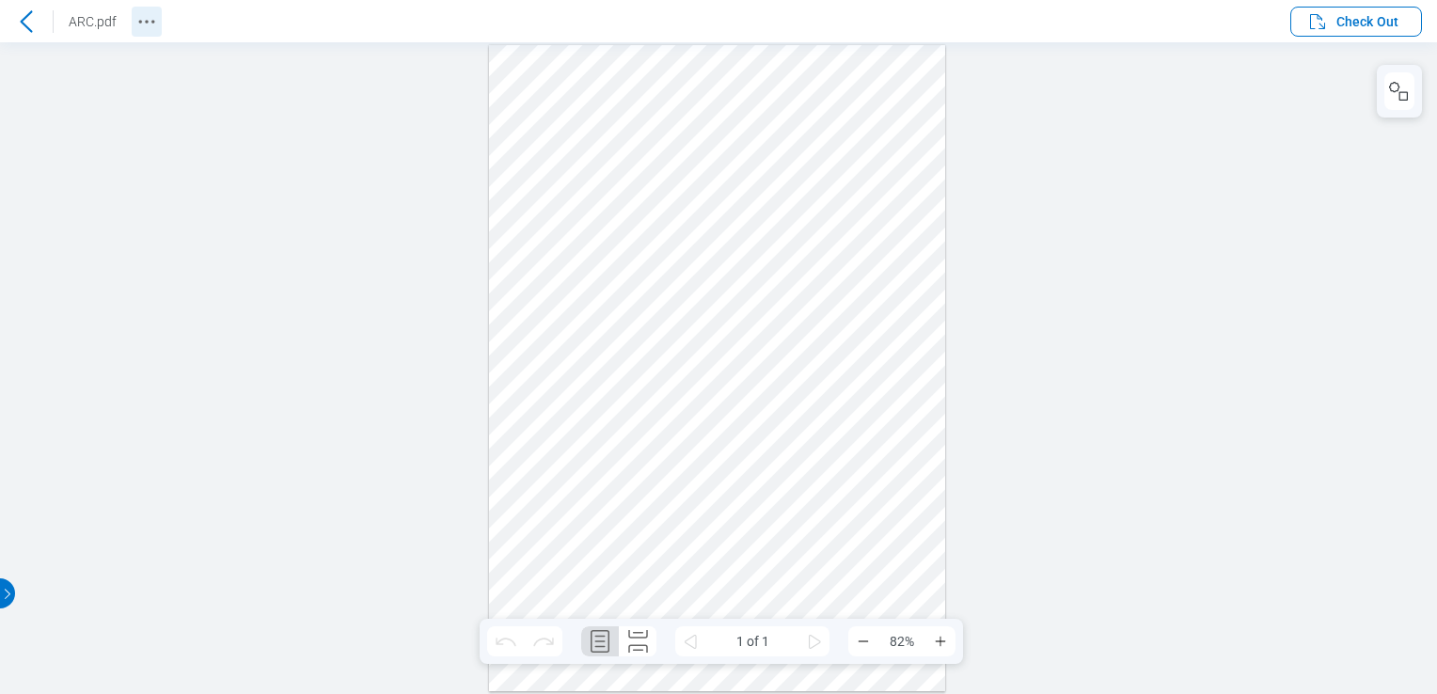
click at [150, 28] on icon "Revision History" at bounding box center [146, 21] width 23 height 23
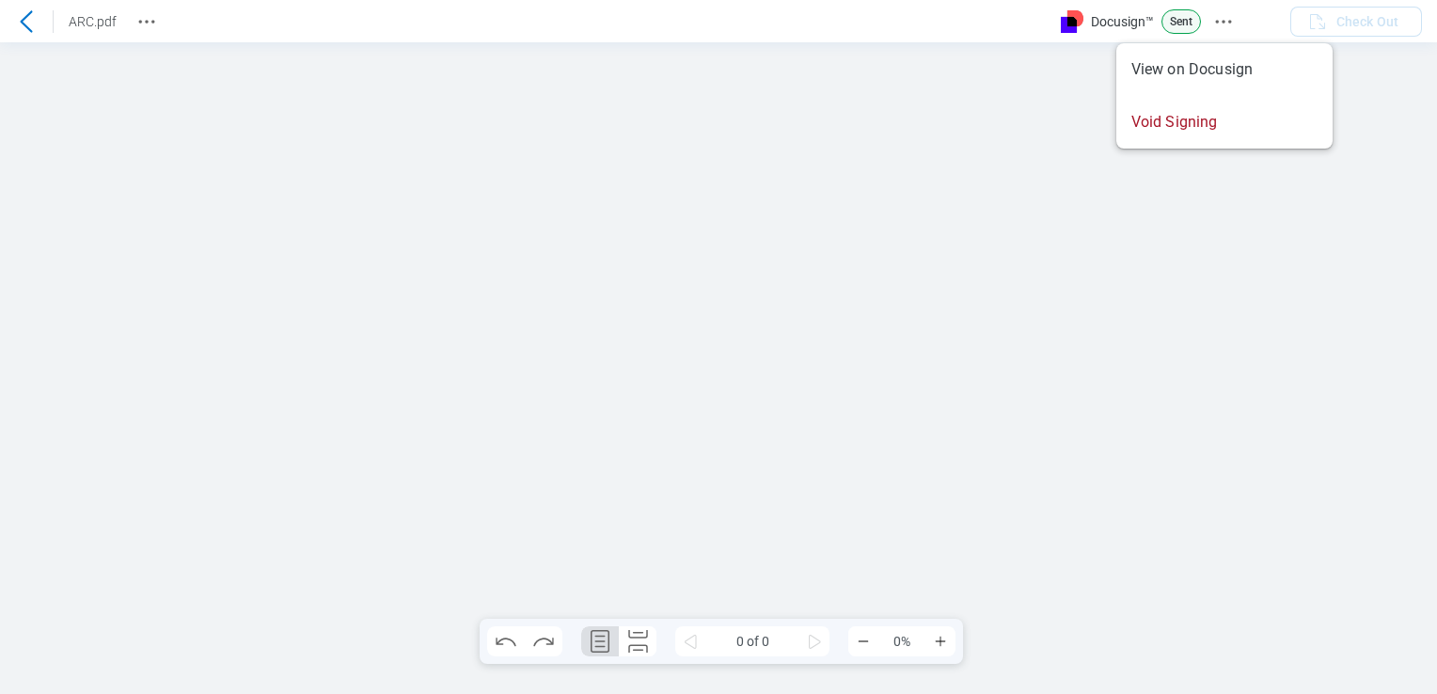
click at [1238, 21] on button "Docusign Menu" at bounding box center [1223, 22] width 30 height 30
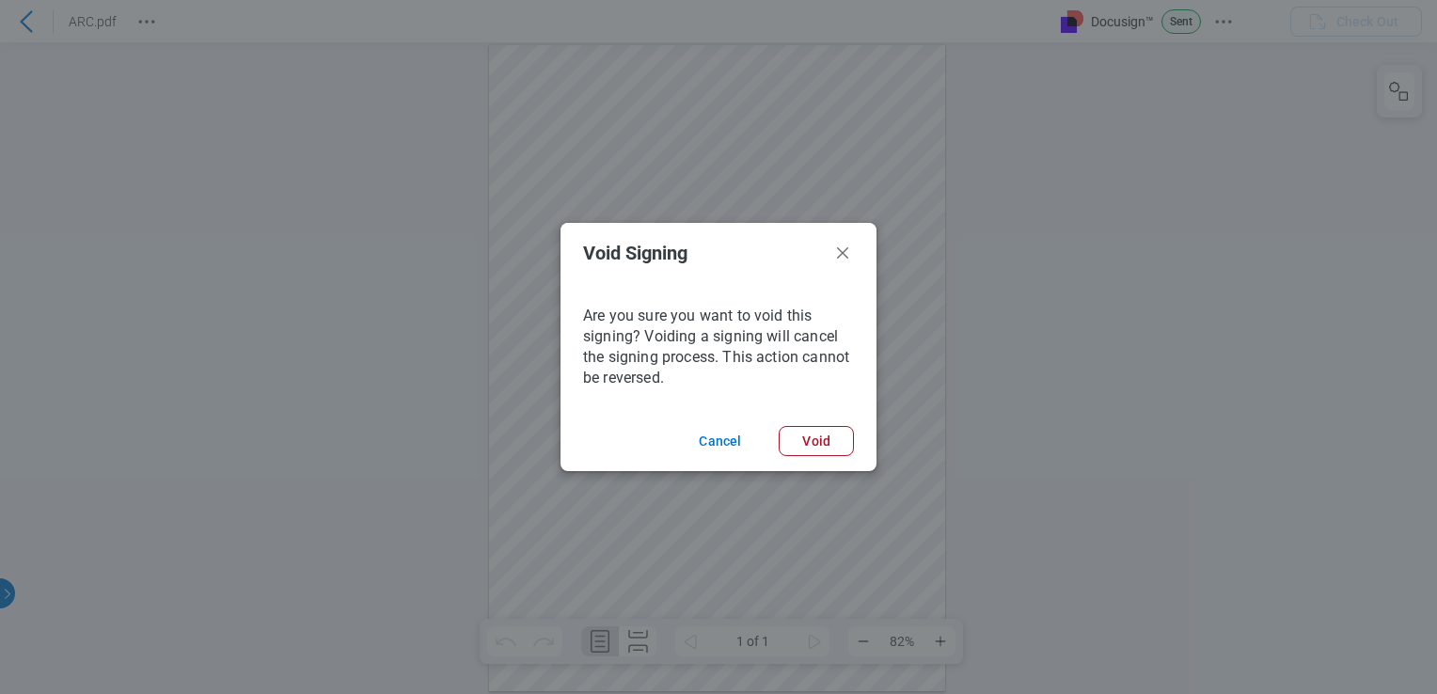
drag, startPoint x: 1013, startPoint y: 435, endPoint x: 890, endPoint y: 438, distance: 123.2
click at [890, 438] on div "Void Signing Are you sure you want to void this signing? Voiding a signing will…" at bounding box center [718, 347] width 1437 height 694
click at [834, 445] on button "Void" at bounding box center [815, 441] width 75 height 30
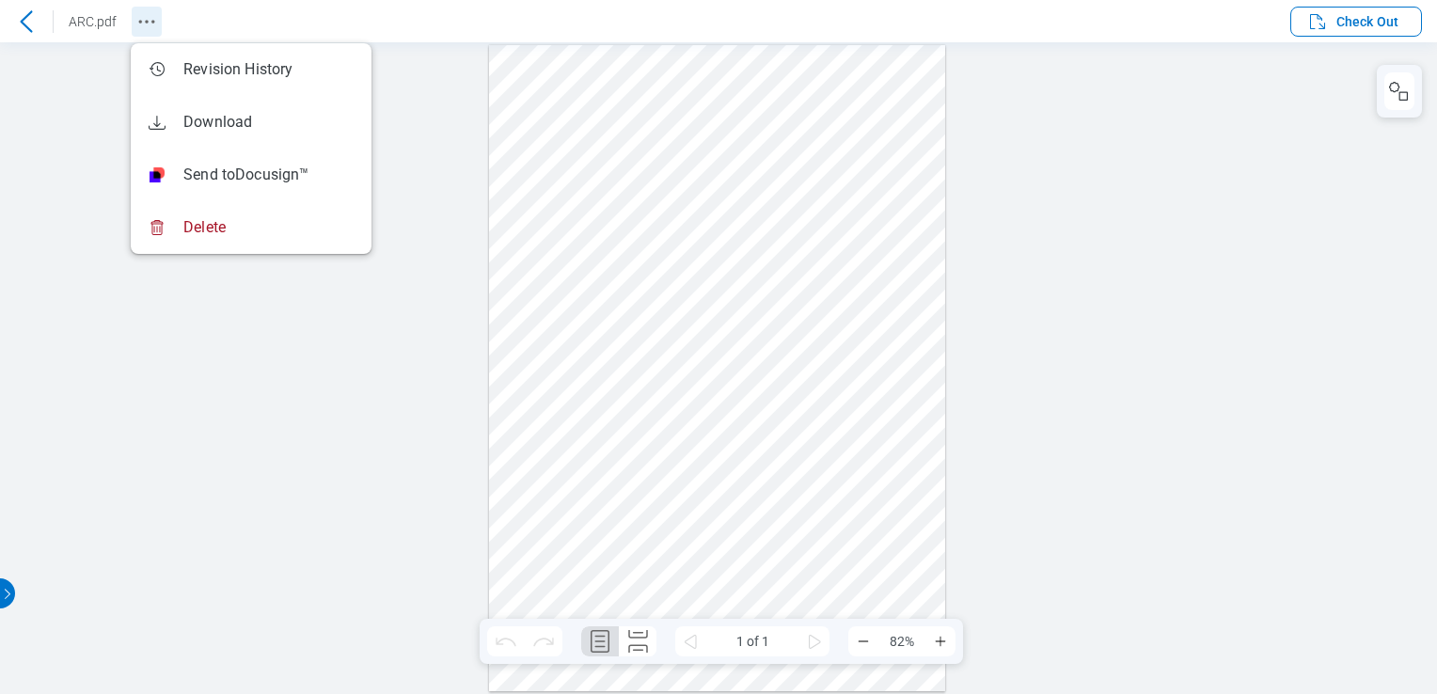
click at [143, 21] on icon "Revision History" at bounding box center [146, 21] width 23 height 23
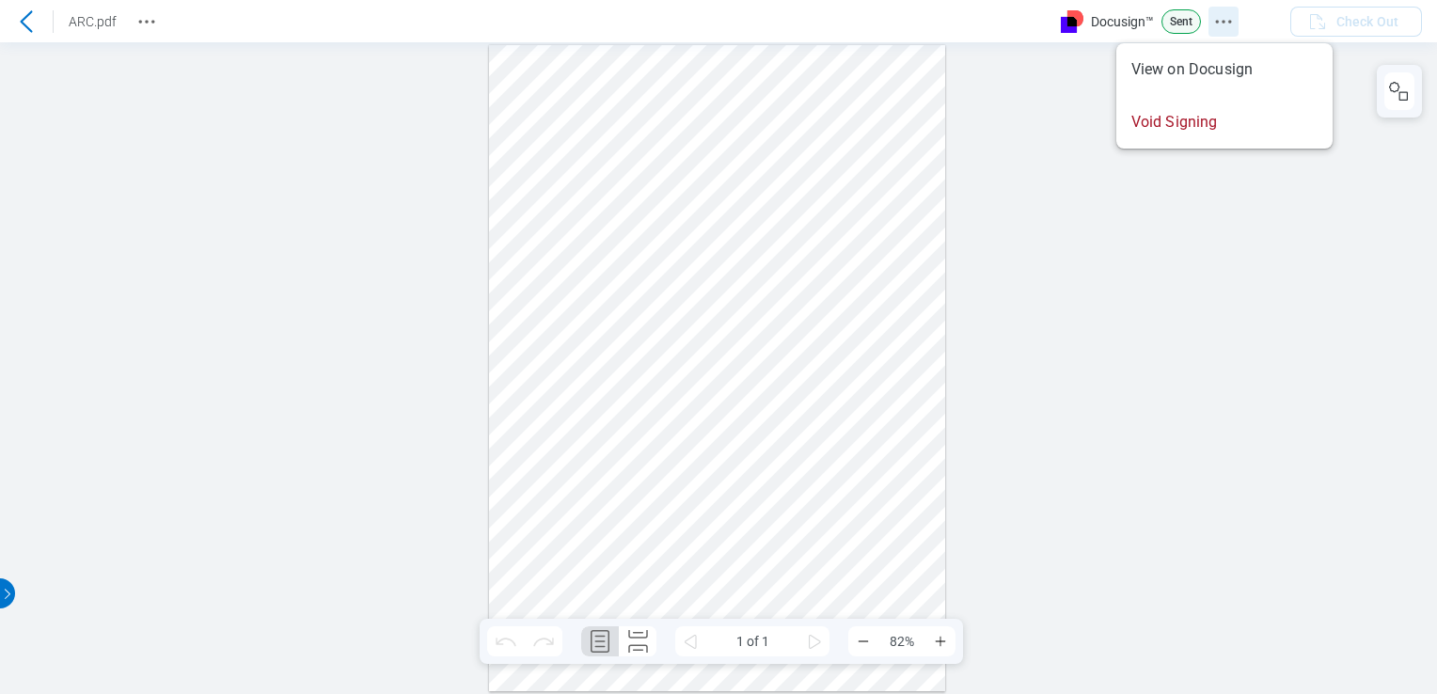
click at [1228, 23] on icon "Docusign Menu" at bounding box center [1223, 21] width 23 height 23
drag, startPoint x: 1136, startPoint y: 332, endPoint x: 1113, endPoint y: 321, distance: 25.2
click at [1132, 328] on div at bounding box center [718, 368] width 1437 height 652
click at [1227, 20] on icon "Docusign Menu" at bounding box center [1223, 21] width 23 height 23
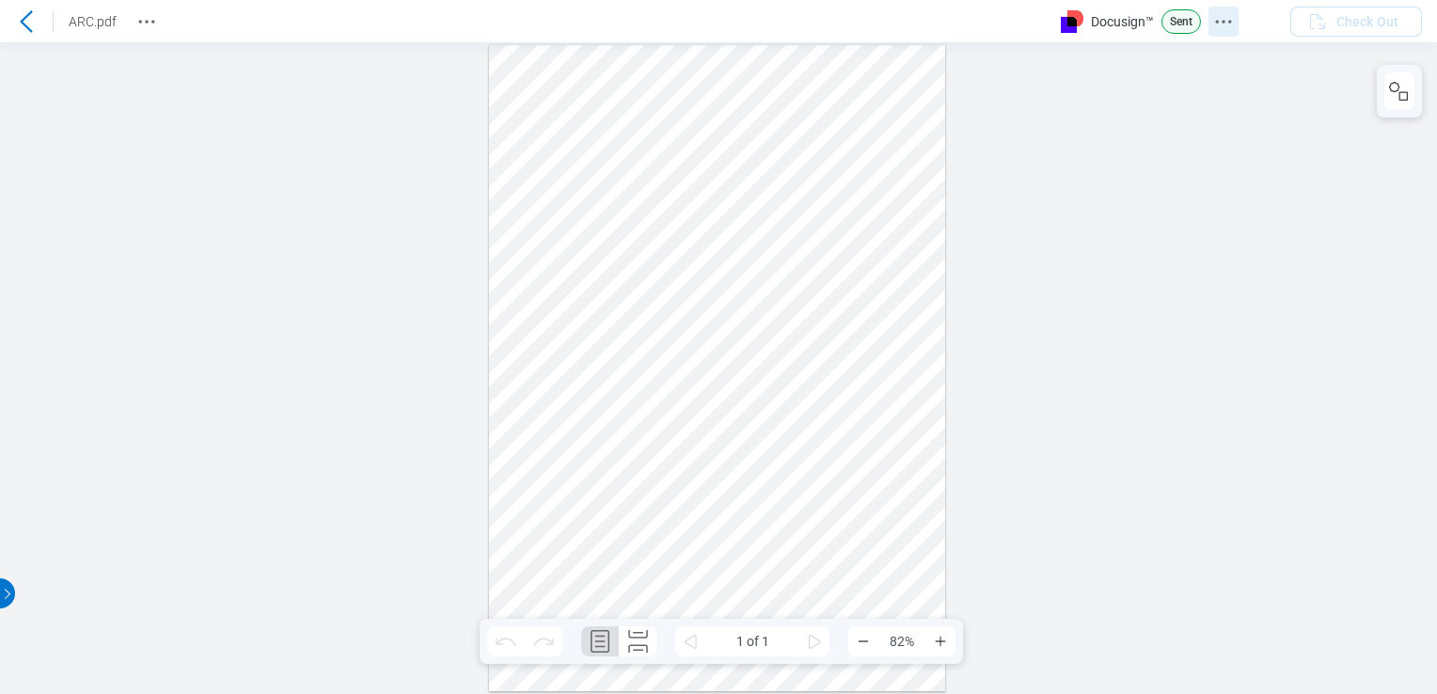
click at [1224, 18] on icon "Docusign Menu" at bounding box center [1223, 21] width 23 height 23
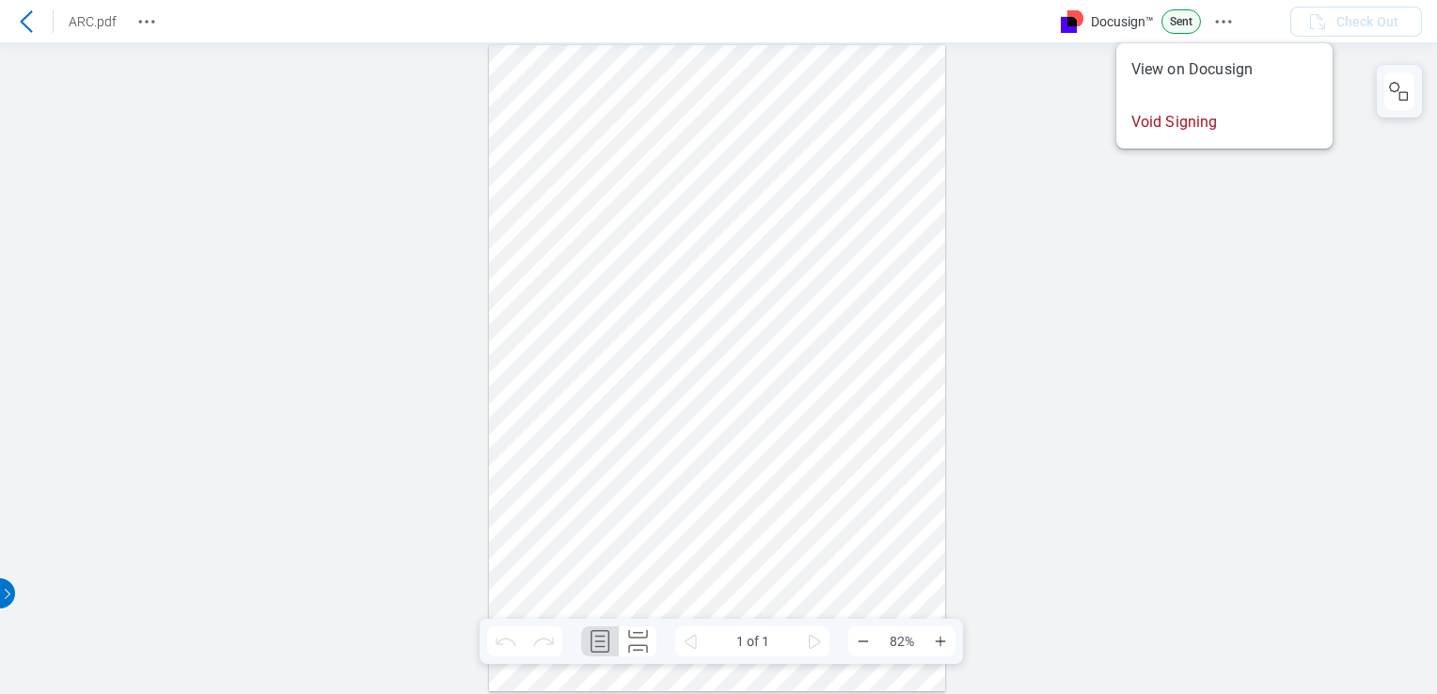
click at [1188, 148] on div at bounding box center [718, 368] width 1437 height 652
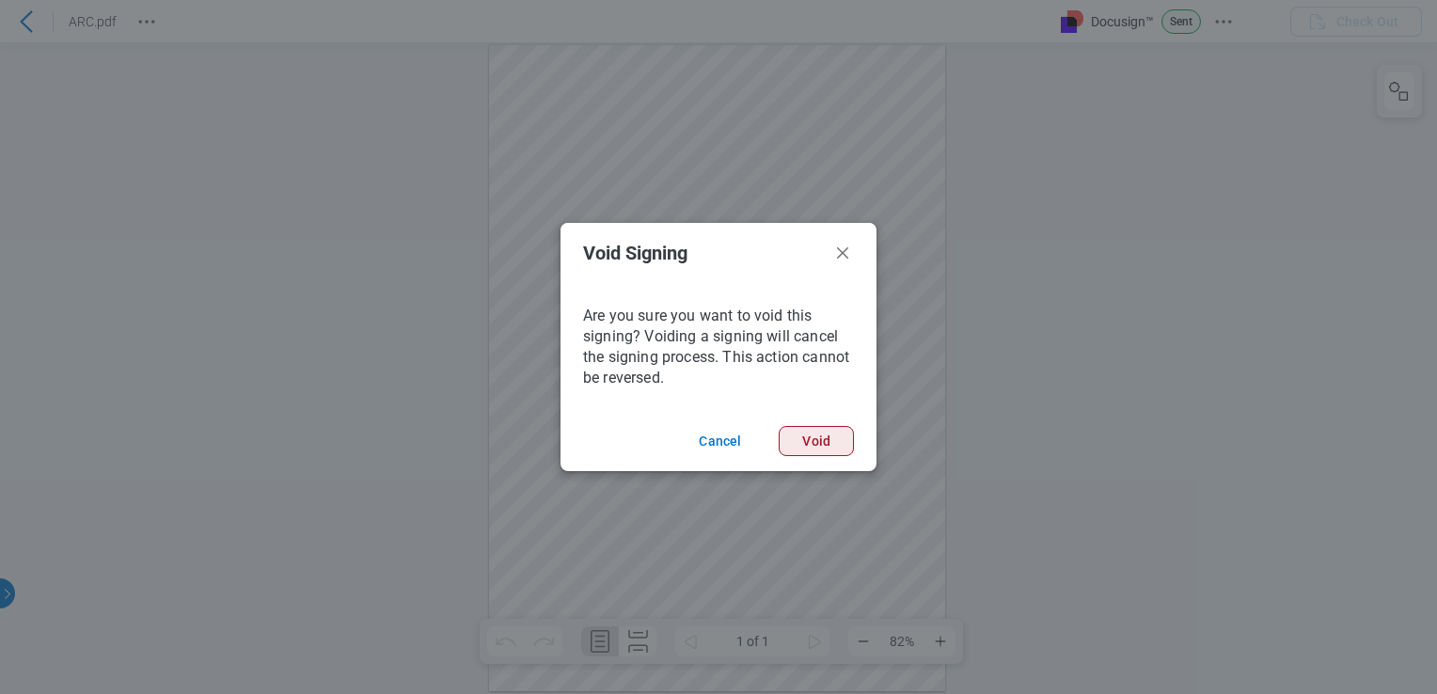
click at [826, 451] on button "Void" at bounding box center [815, 441] width 75 height 30
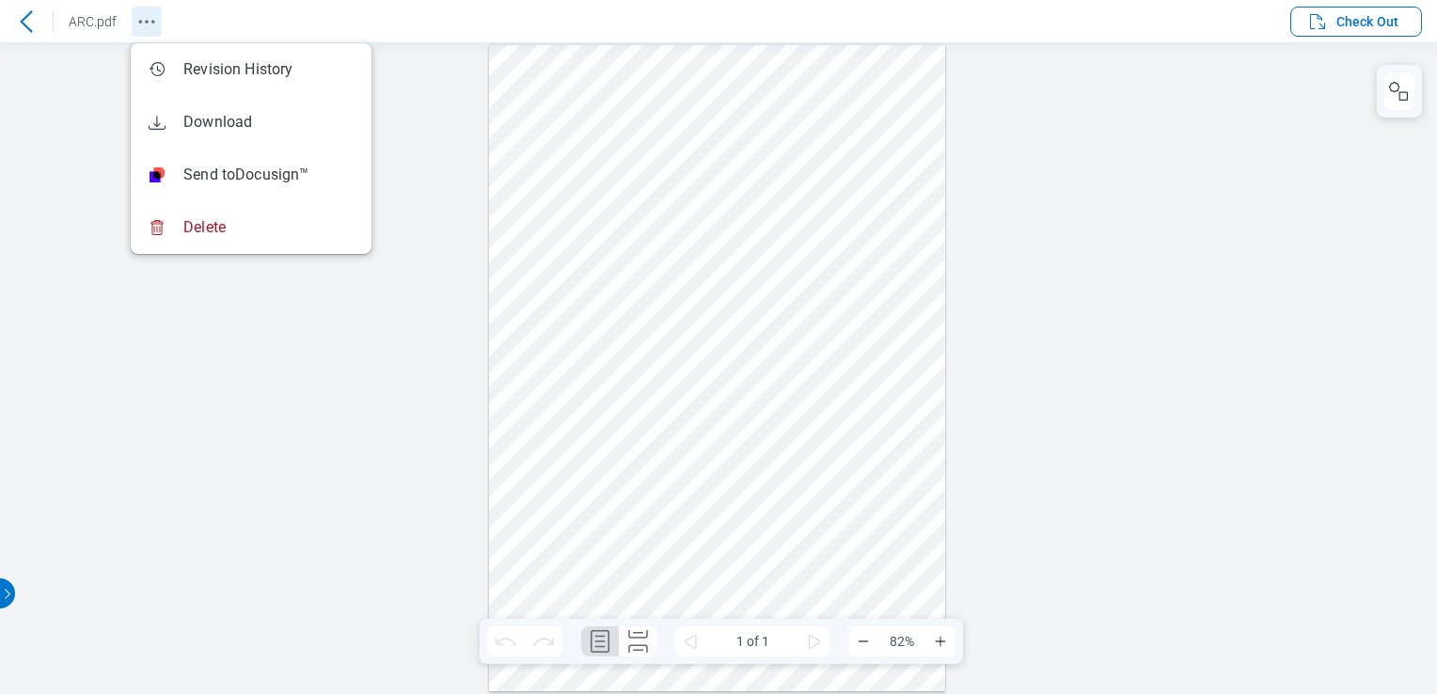
click at [150, 21] on icon "Revision History" at bounding box center [146, 21] width 23 height 23
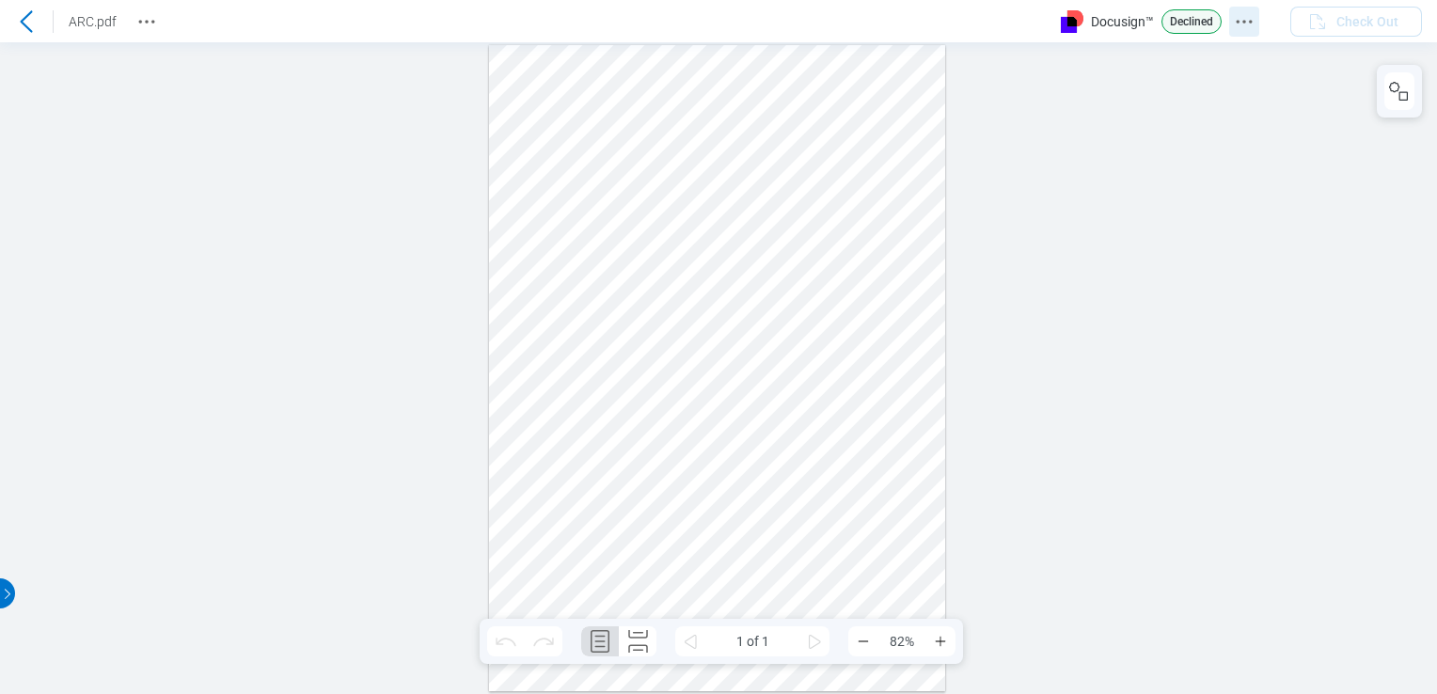
click at [1249, 17] on icon "Docusign Menu" at bounding box center [1243, 21] width 23 height 23
